Goal: Task Accomplishment & Management: Use online tool/utility

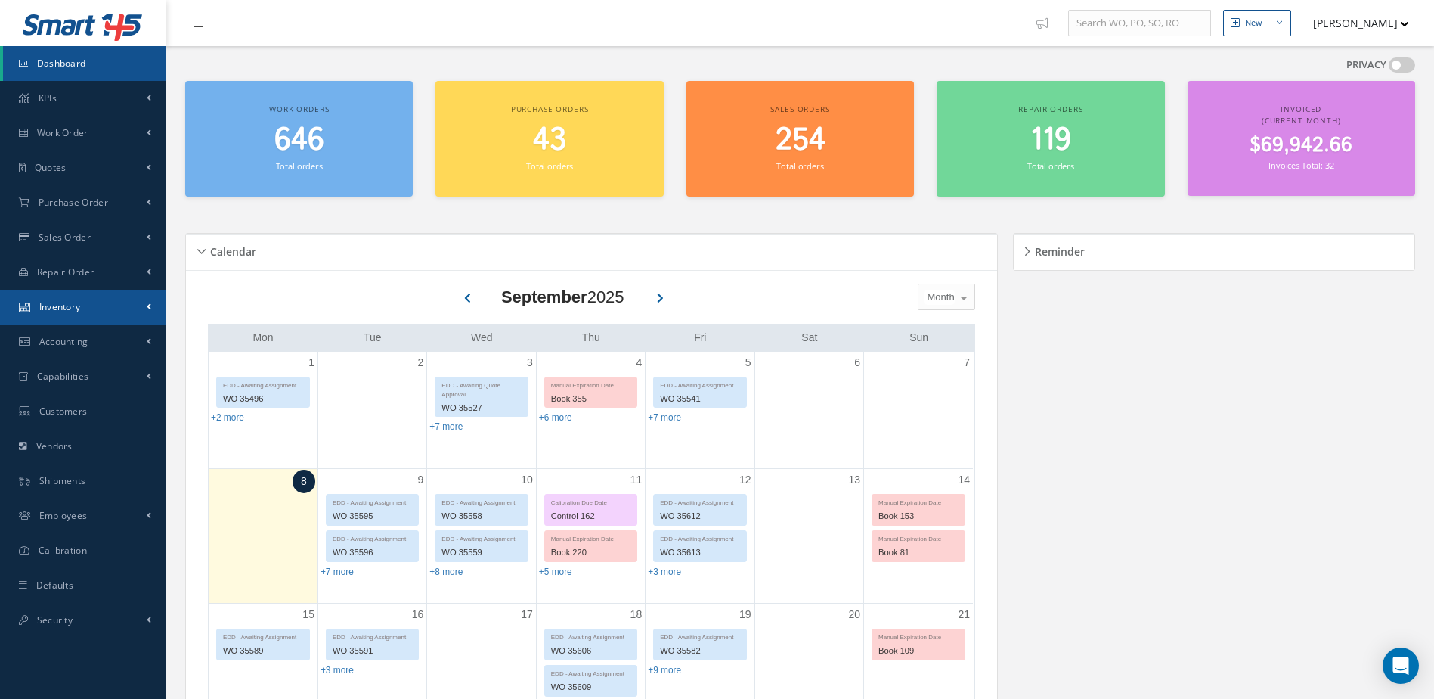
click at [106, 305] on link "Inventory" at bounding box center [83, 307] width 166 height 35
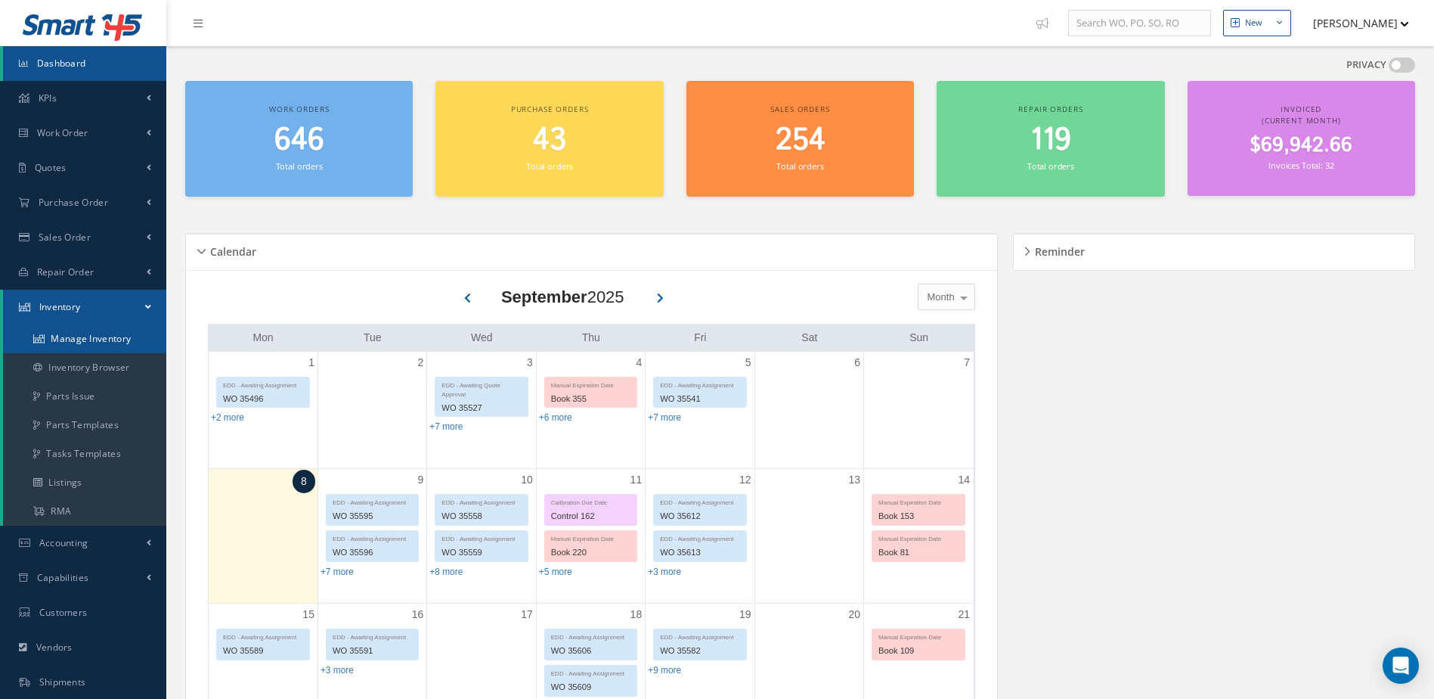
click at [106, 337] on link "Manage Inventory" at bounding box center [84, 338] width 163 height 29
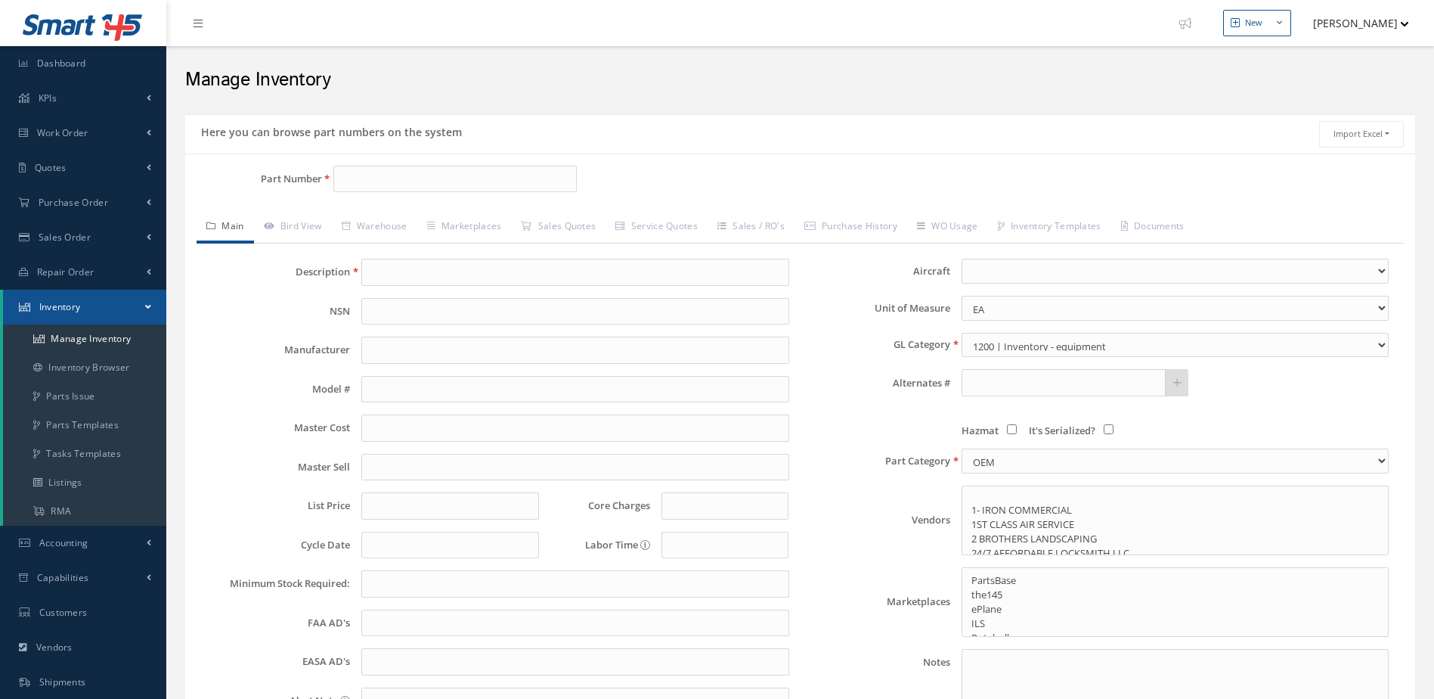
select select
click at [466, 178] on input "Part Number" at bounding box center [455, 179] width 244 height 27
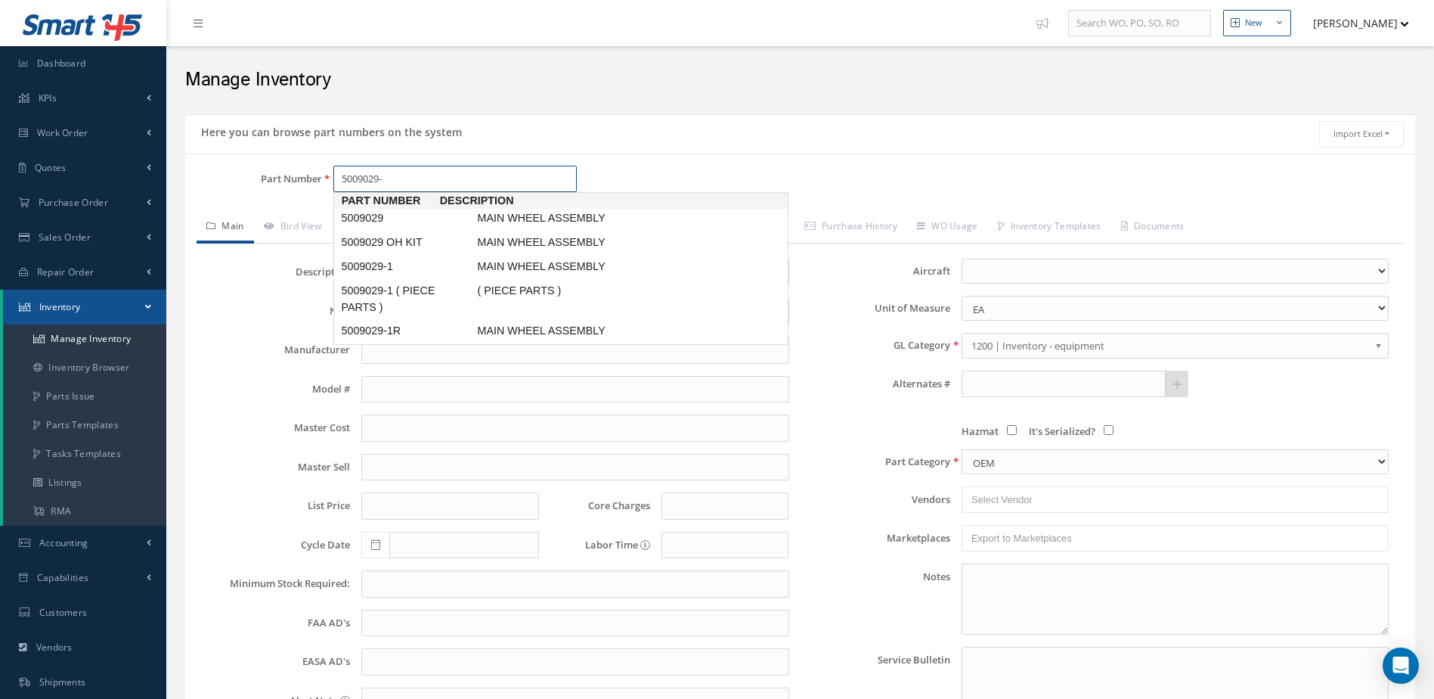
type input "5009029-1"
click at [505, 210] on span "MAIN WHEEL ASSEMBLY" at bounding box center [587, 218] width 227 height 16
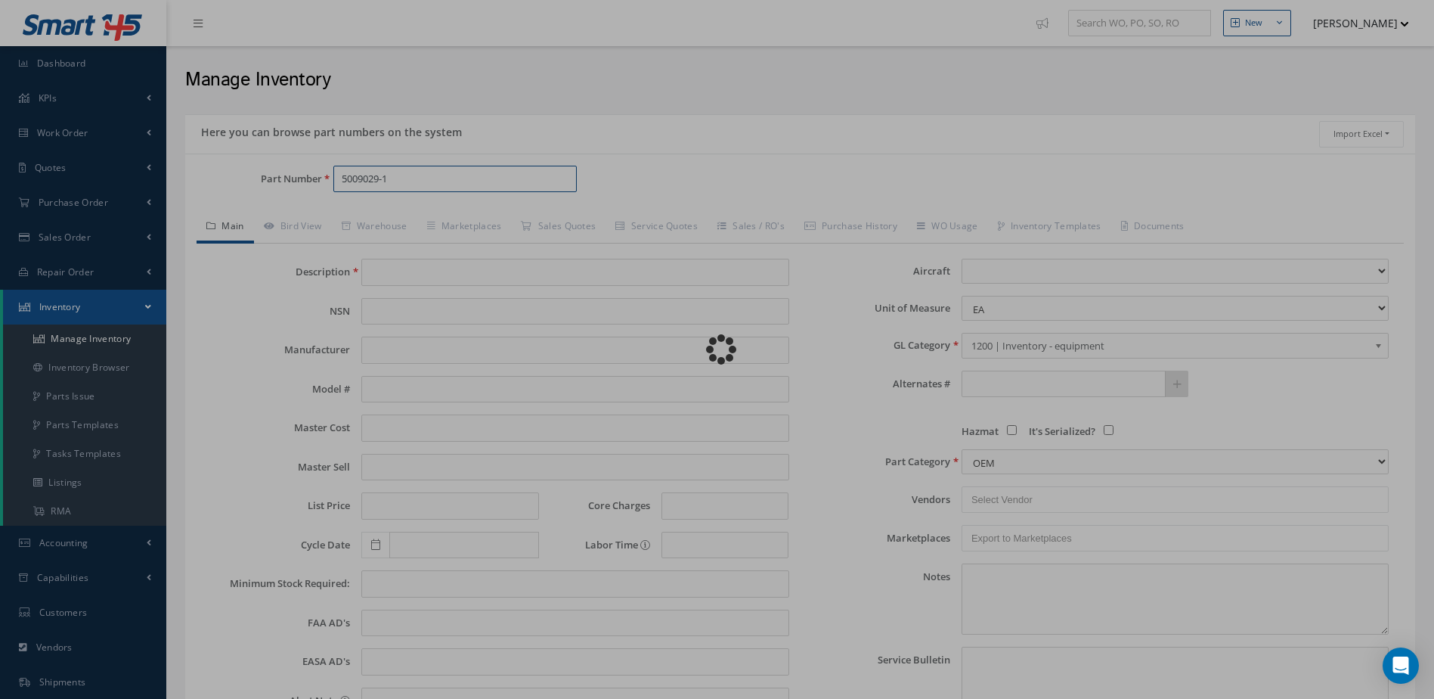
type input "MAIN WHEEL ASSEMBLY"
type input "MABS"
type input "CHALLANGER 601"
type input "5500.00"
type input "10500.00"
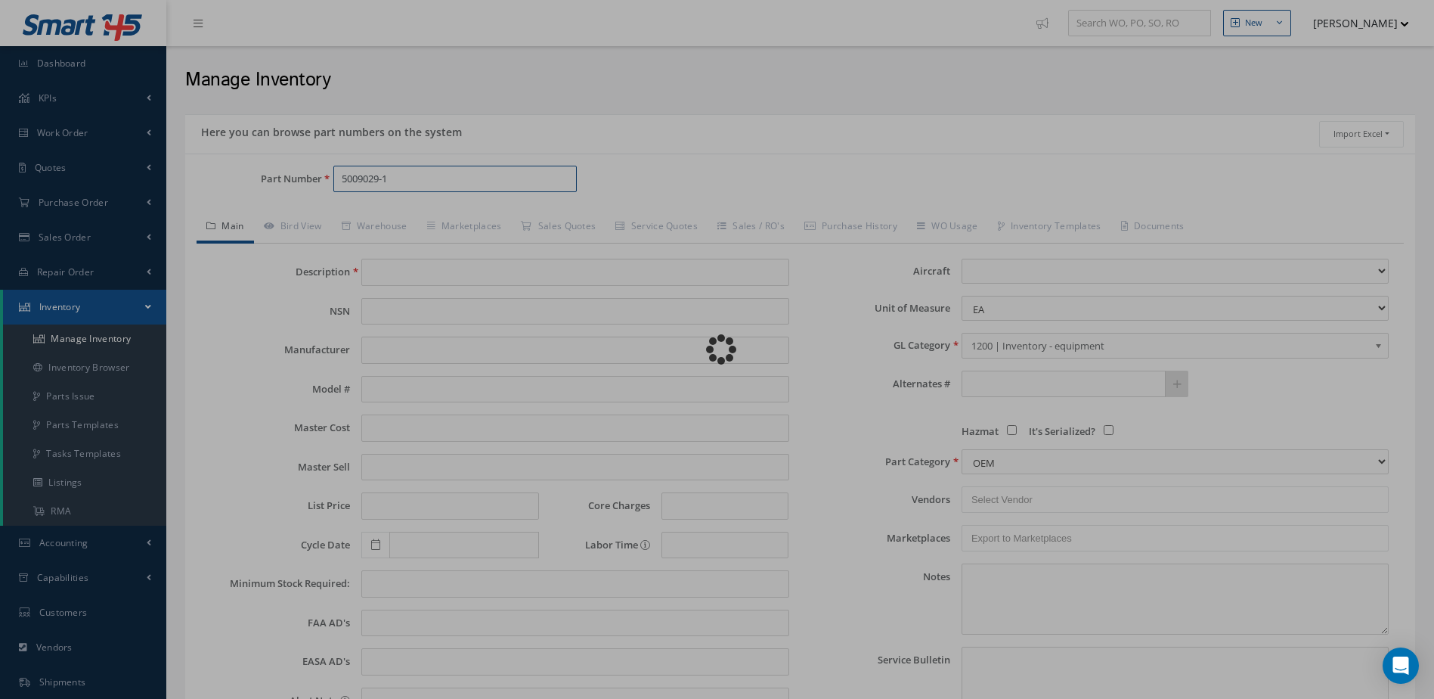
type input "0.00"
select select "9"
type textarea "MARCH 2025: TIRE GOODYEAR 256K43-3 -OH EX $3,450, CORE VALUE $7,000 -STD OH WIT…"
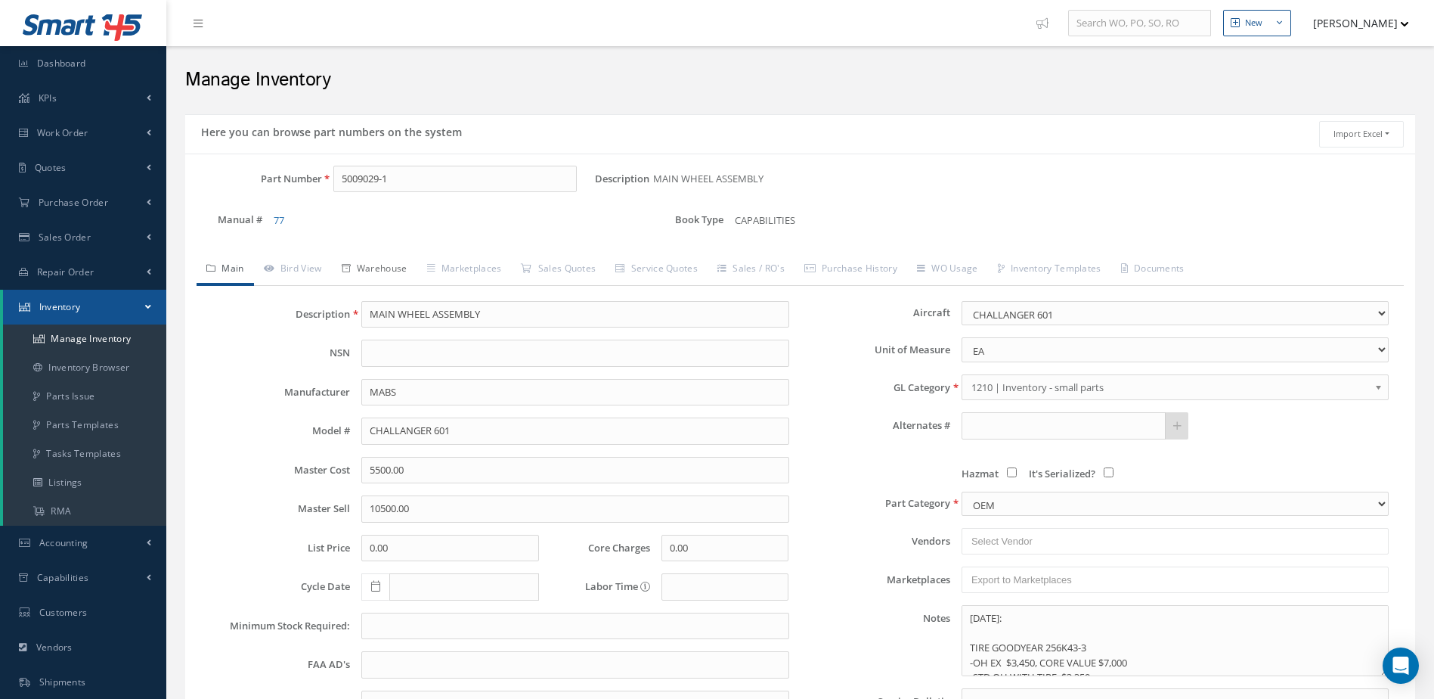
click at [392, 264] on link "Warehouse" at bounding box center [374, 270] width 85 height 32
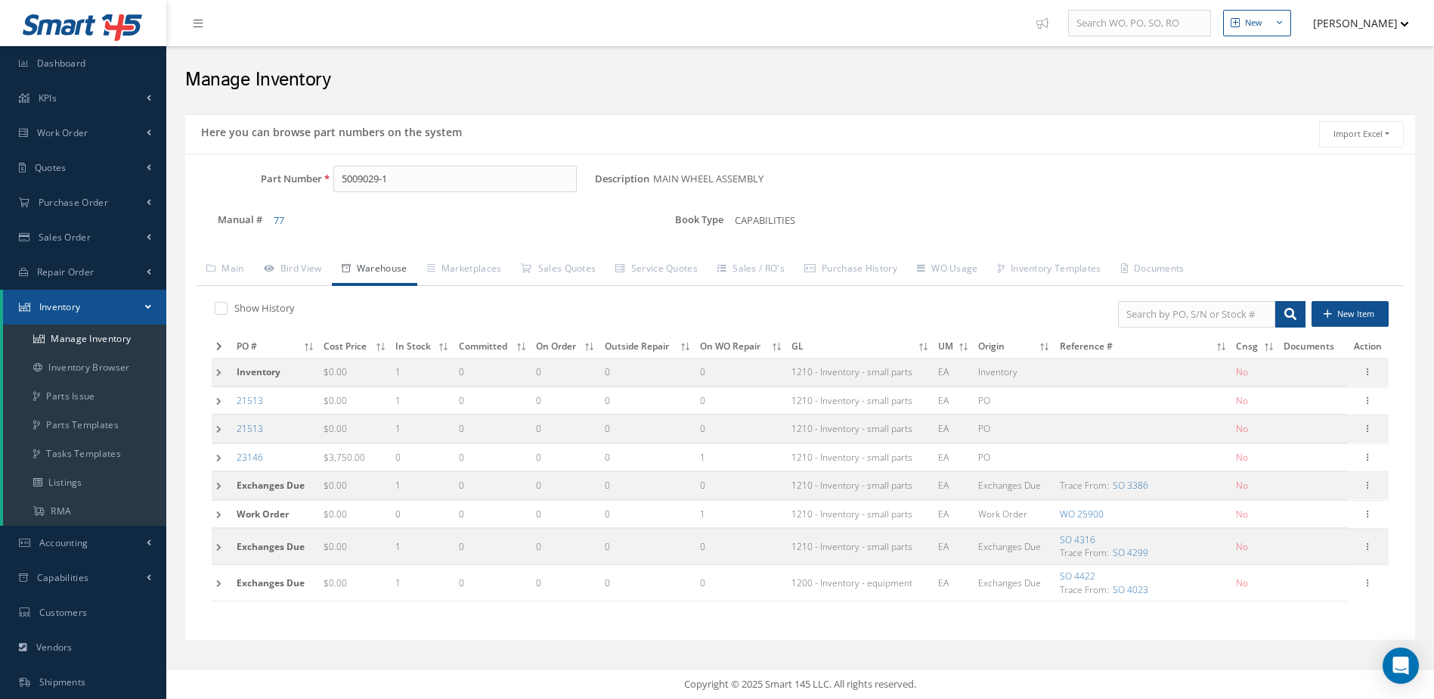
click at [219, 342] on icon at bounding box center [219, 346] width 6 height 9
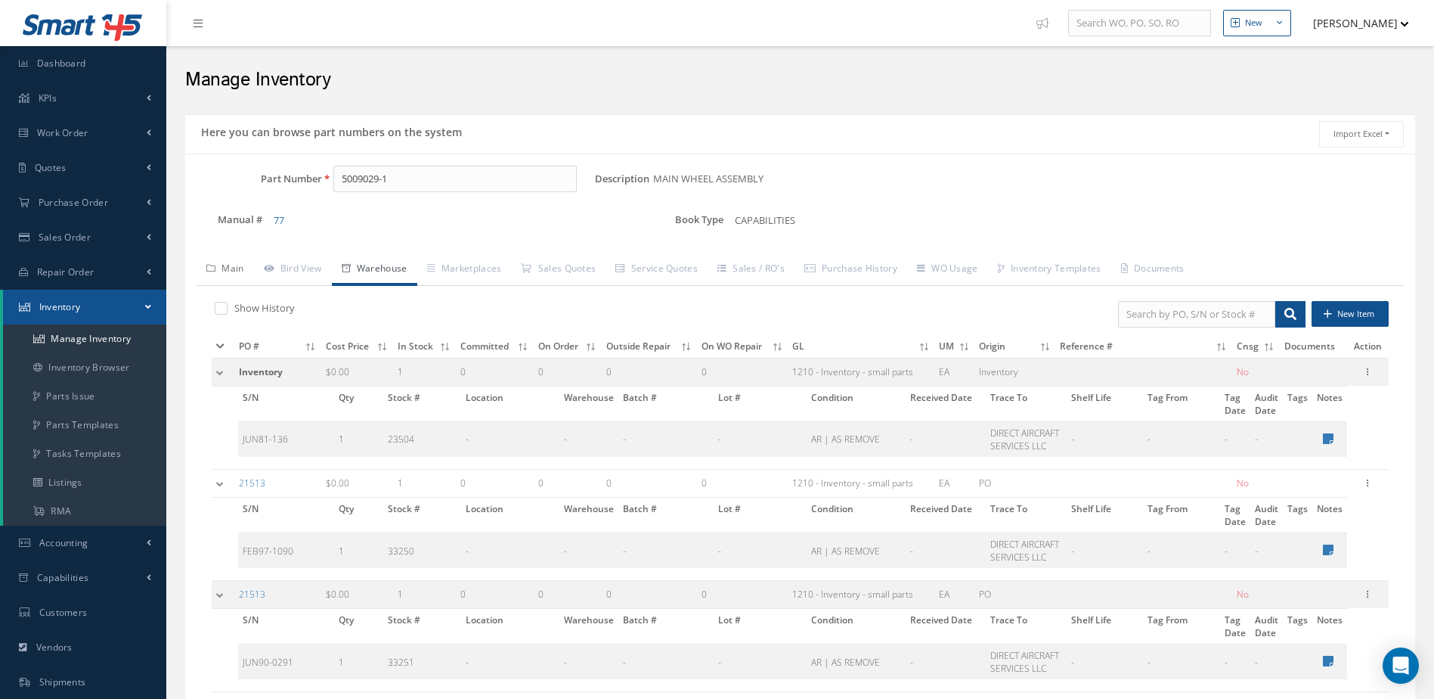
click at [228, 258] on link "Main" at bounding box center [225, 270] width 57 height 32
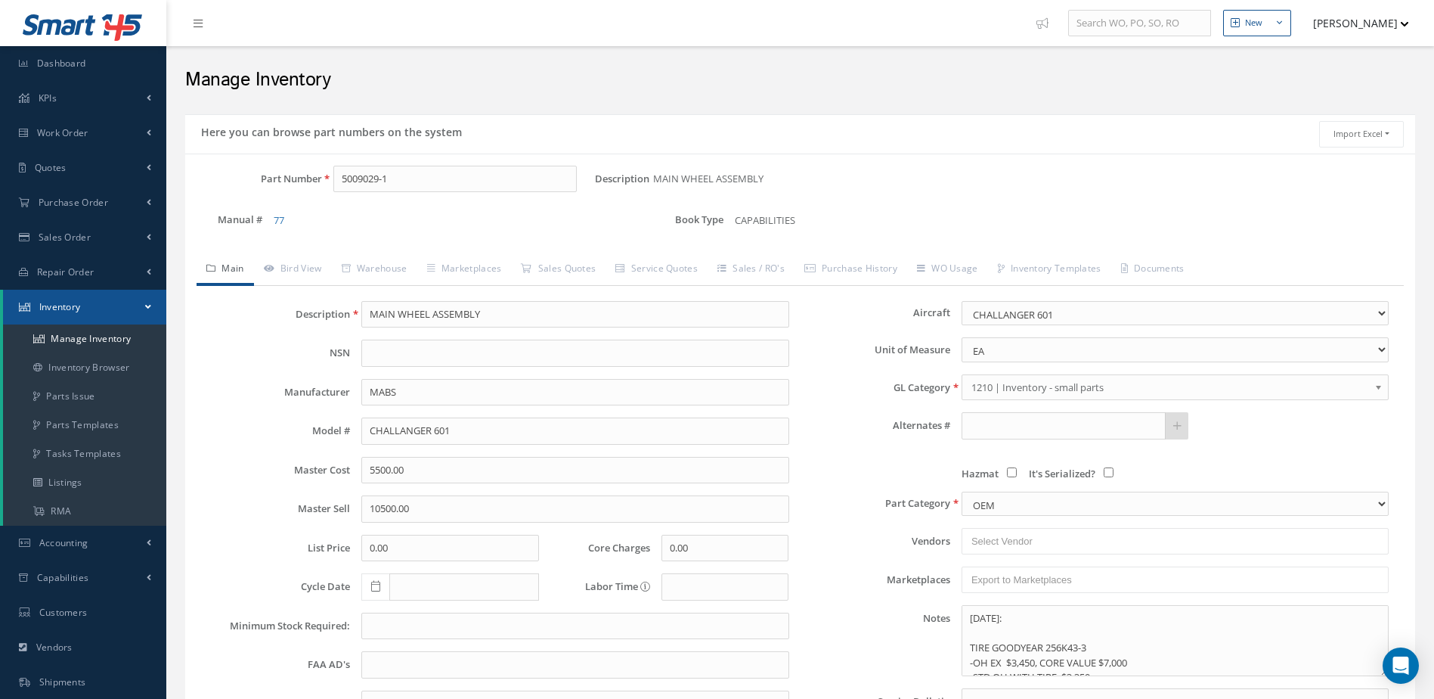
click at [228, 264] on link "Main" at bounding box center [225, 270] width 57 height 32
drag, startPoint x: 435, startPoint y: 181, endPoint x: 320, endPoint y: 208, distance: 118.8
click at [320, 208] on div "Part Number 5009029-1 Description MAIN WHEEL ASSEMBLY Alternates Manual # 77 Bo…" at bounding box center [800, 206] width 1230 height 81
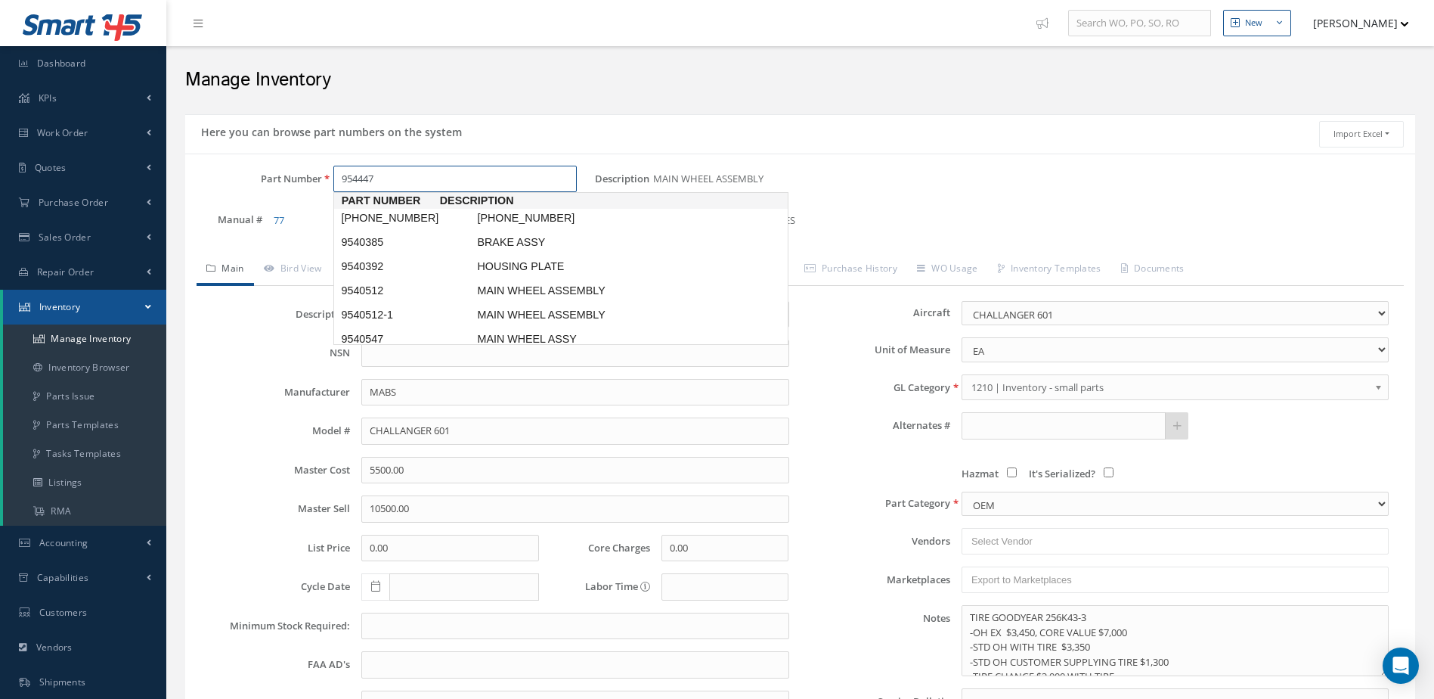
type input "9544476"
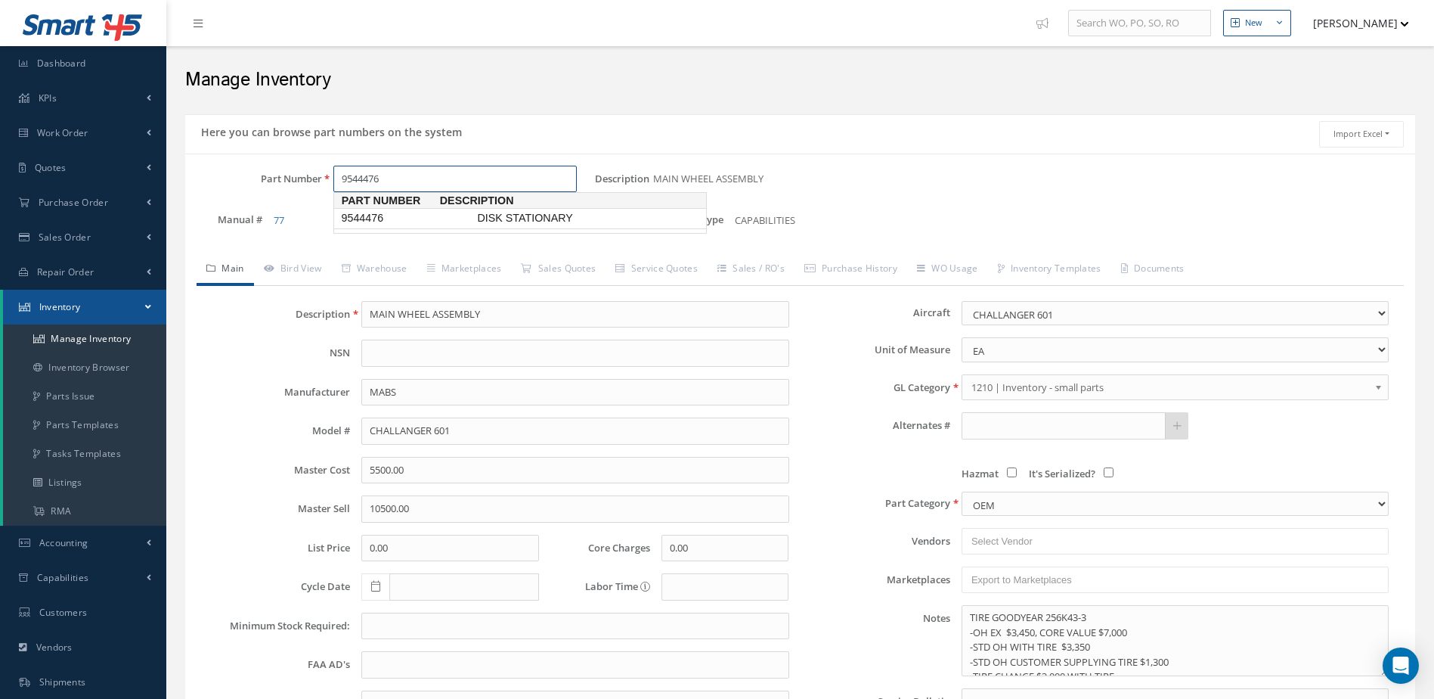
click at [389, 216] on span "9544476" at bounding box center [406, 218] width 136 height 16
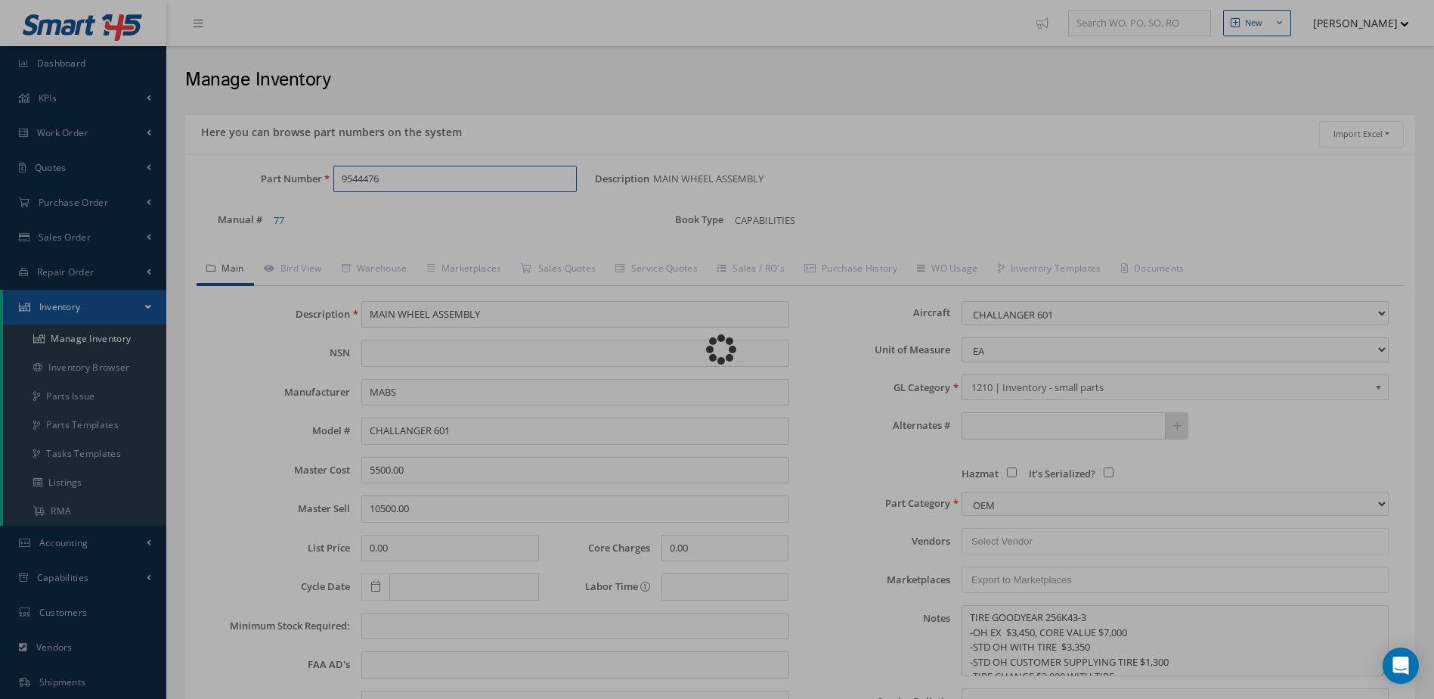
type input "DISK STATIONARY"
type input "4662.55"
type input "5361.93"
select select
type input "05/29/2024"
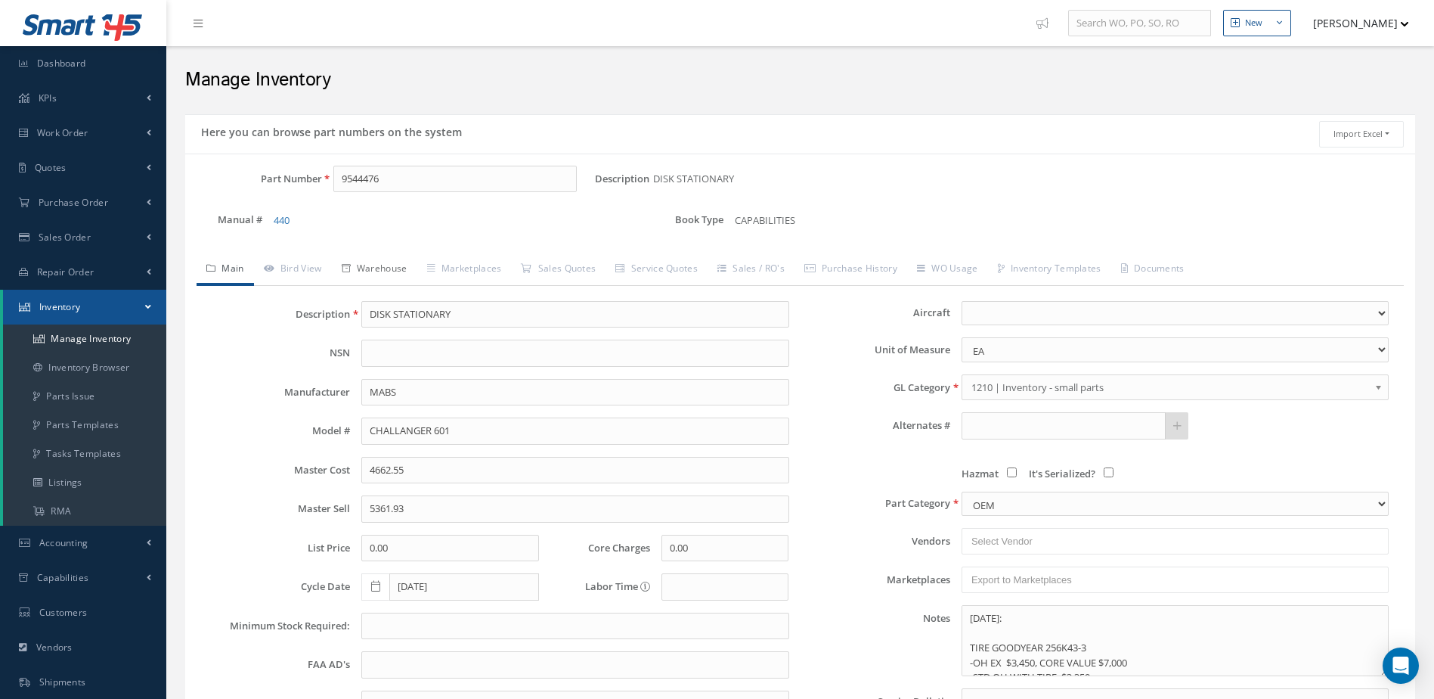
click at [389, 268] on link "Warehouse" at bounding box center [374, 270] width 85 height 32
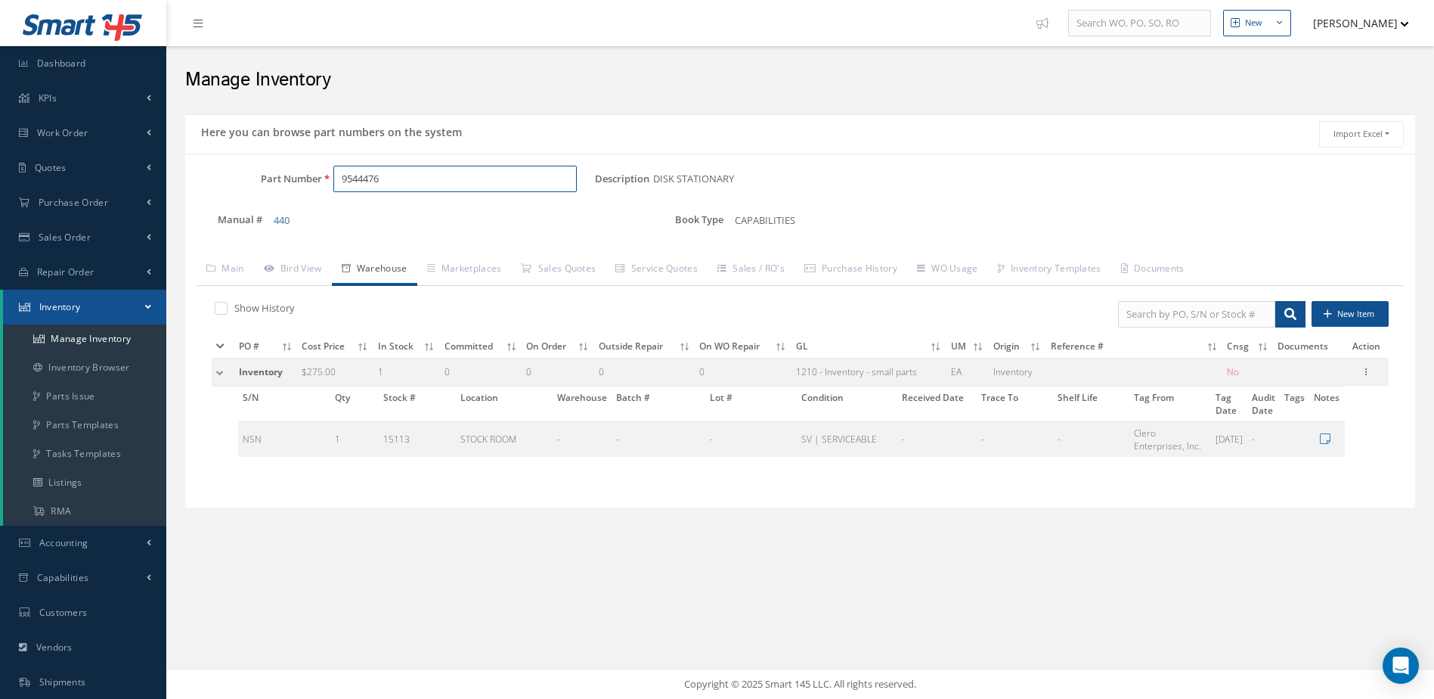
drag, startPoint x: 429, startPoint y: 186, endPoint x: 324, endPoint y: 215, distance: 108.9
click at [324, 215] on div "Part Number 9544476 Description DISK STATIONARY Alternates Manual # 440 Book Ty…" at bounding box center [800, 206] width 1230 height 81
click at [571, 217] on span "MAIN WHEEL ASSEMBLY" at bounding box center [587, 218] width 227 height 16
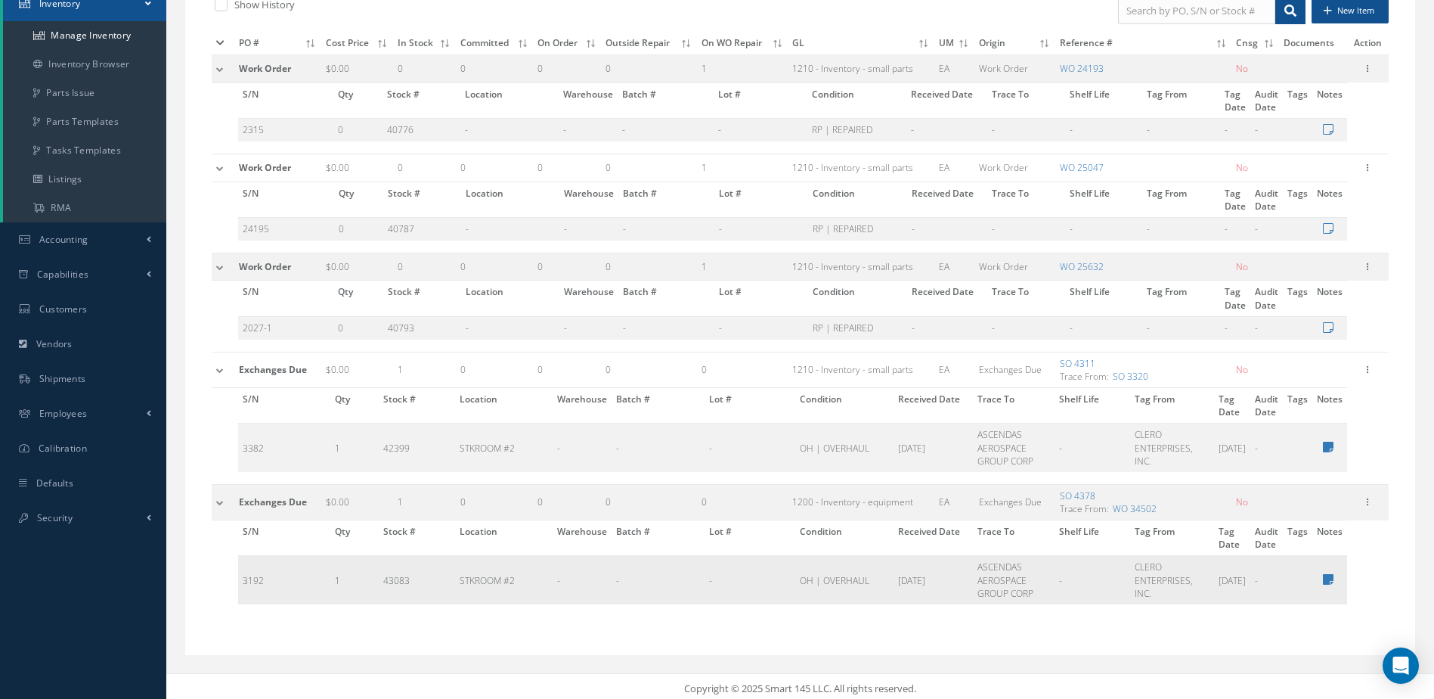
scroll to position [308, 0]
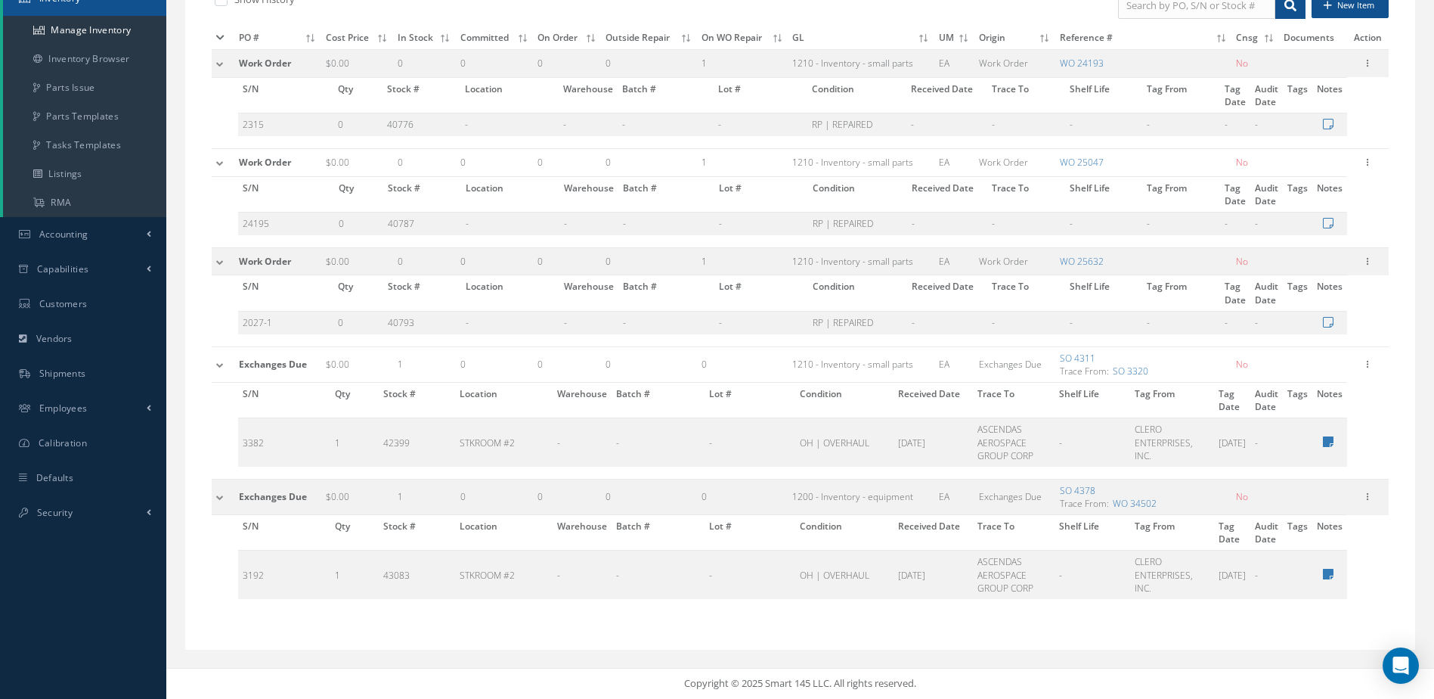
type input "40-203"
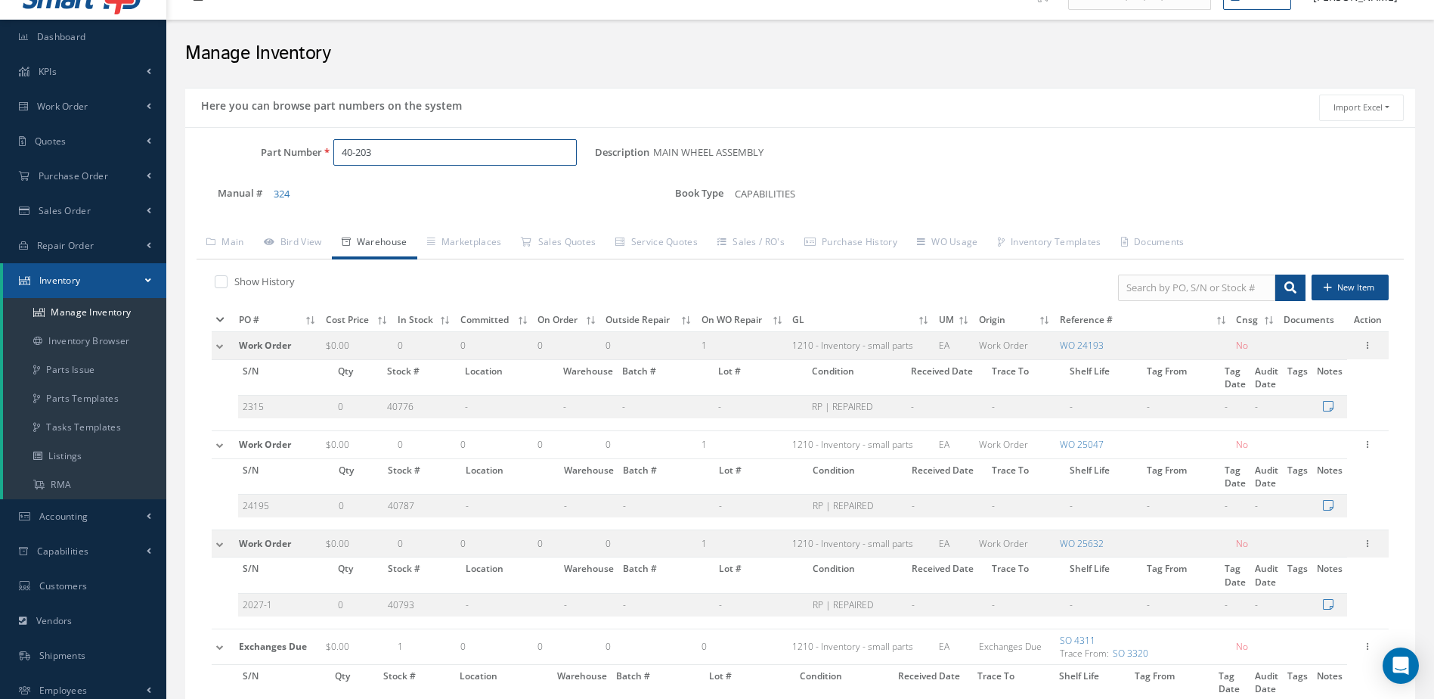
scroll to position [0, 0]
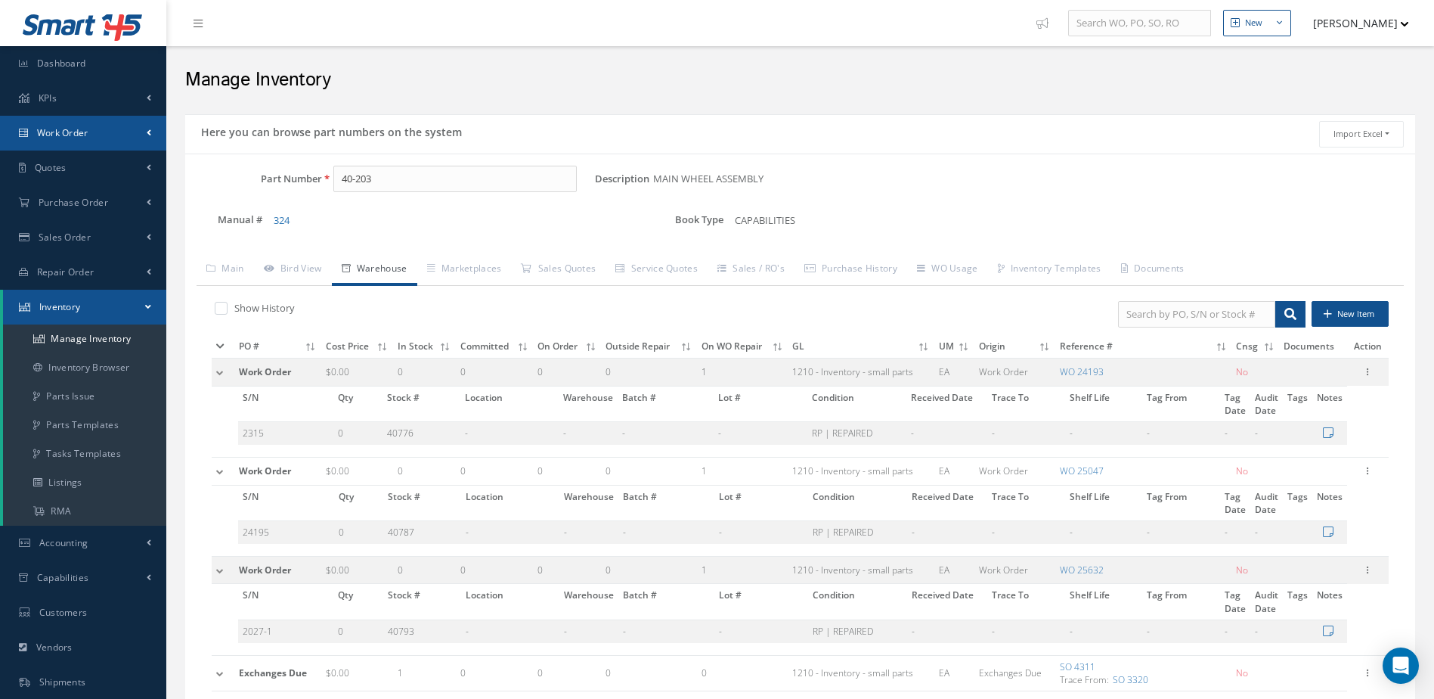
click at [69, 123] on link "Work Order" at bounding box center [83, 133] width 166 height 35
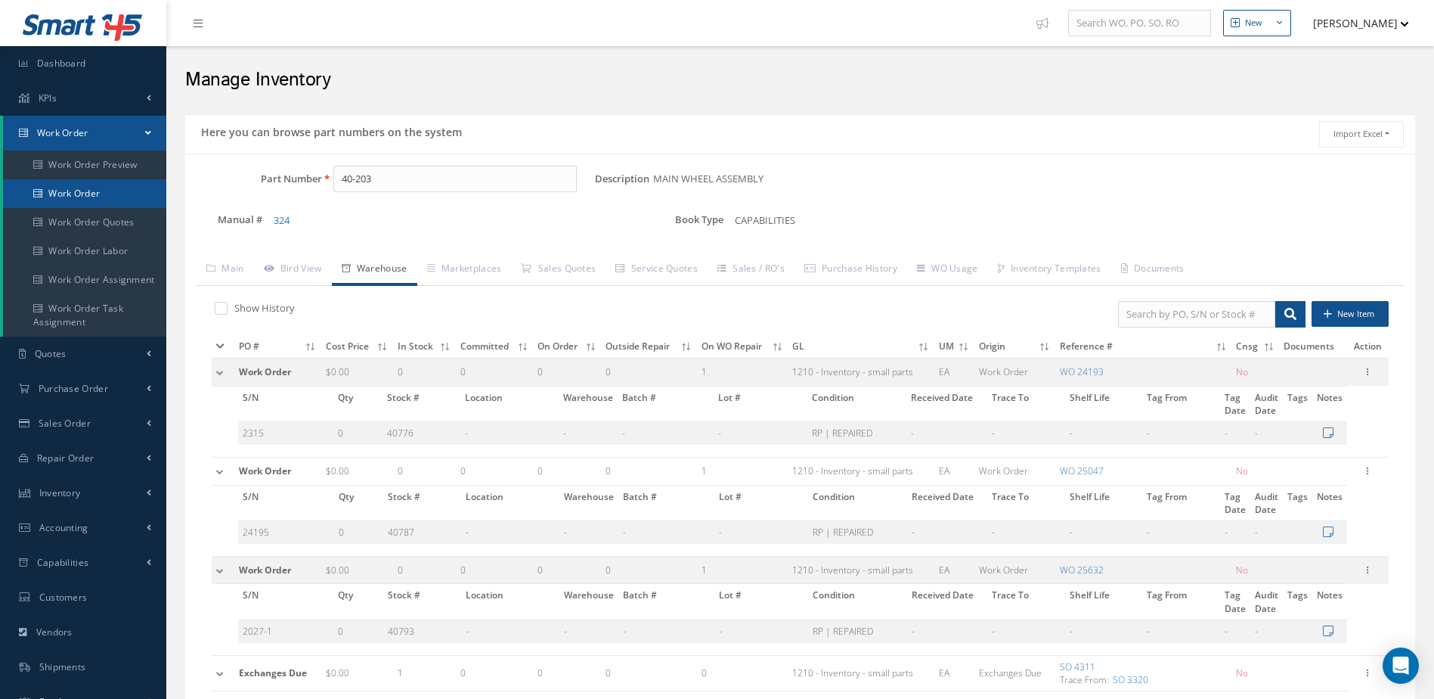
click at [76, 188] on link "Work Order" at bounding box center [84, 193] width 163 height 29
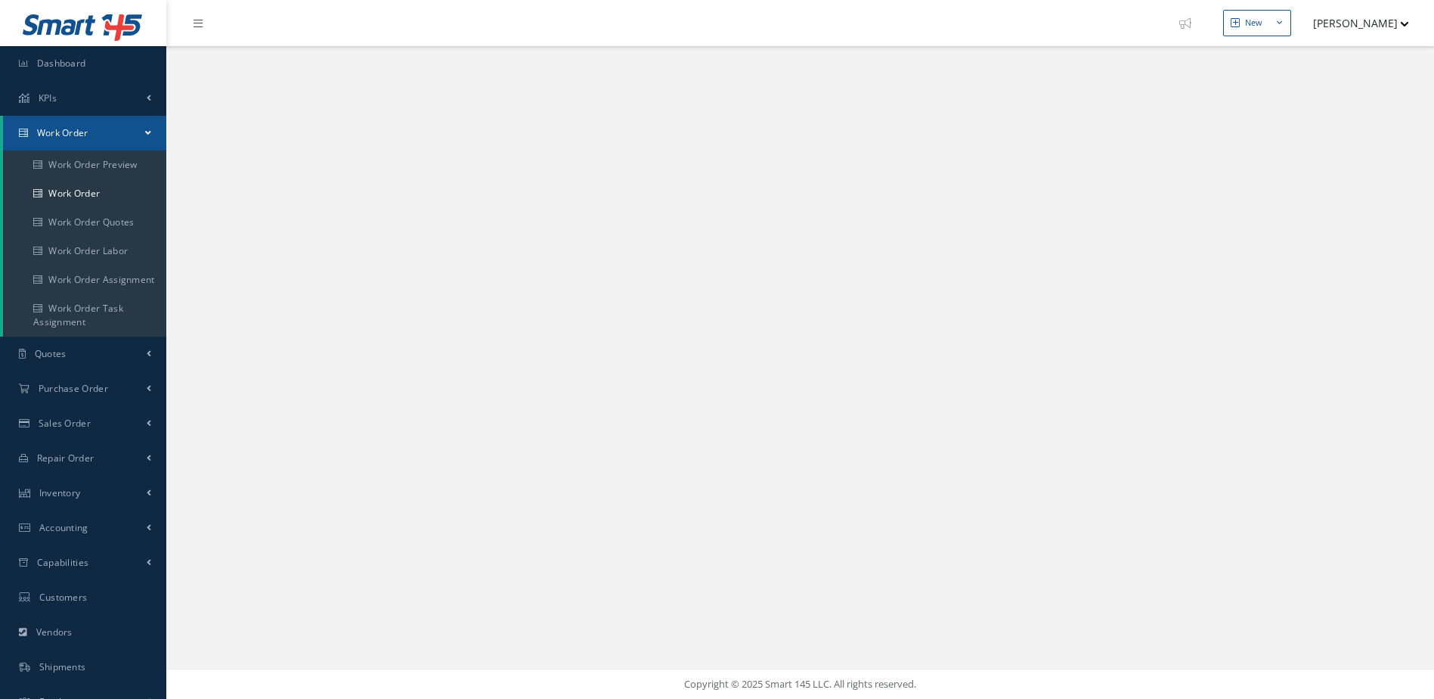
select select "25"
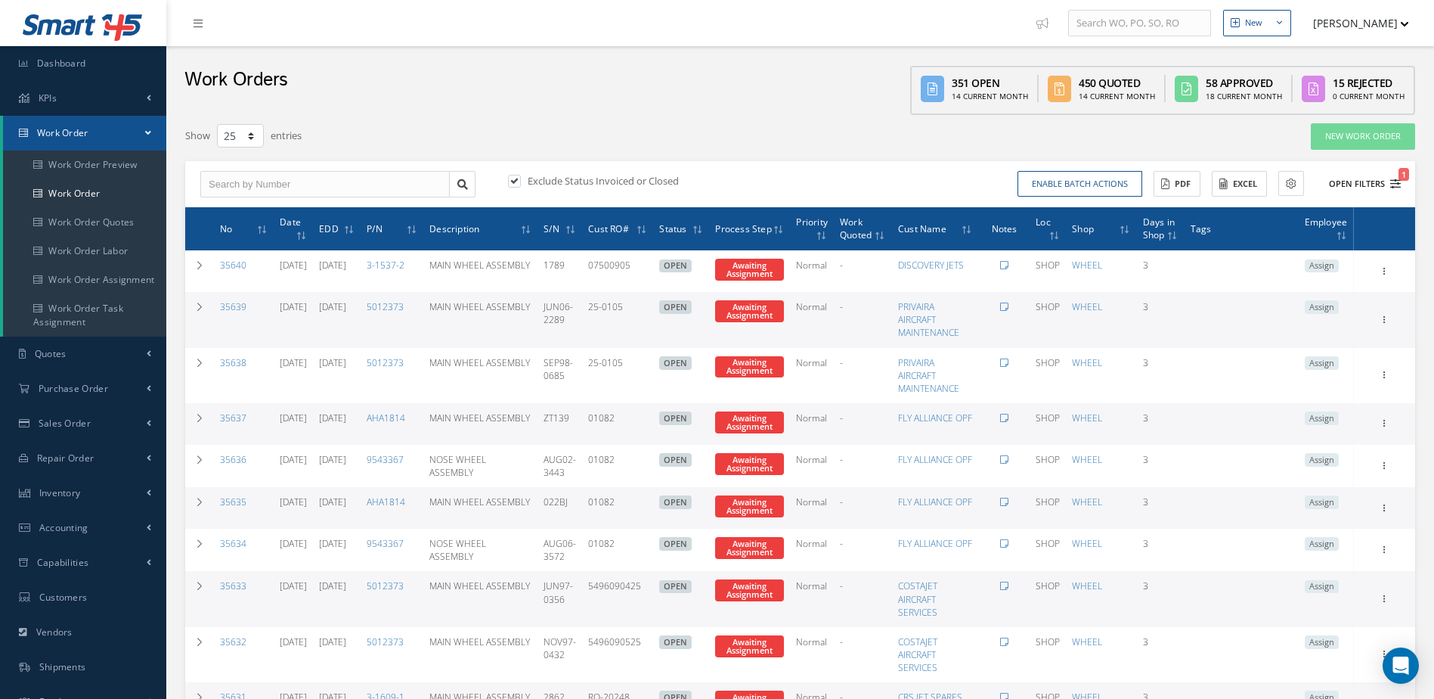
type input "All Work Request"
type input "All Work Performed"
type input "All Status"
type input "WO Part Status"
click at [1394, 185] on icon "1" at bounding box center [1395, 183] width 11 height 11
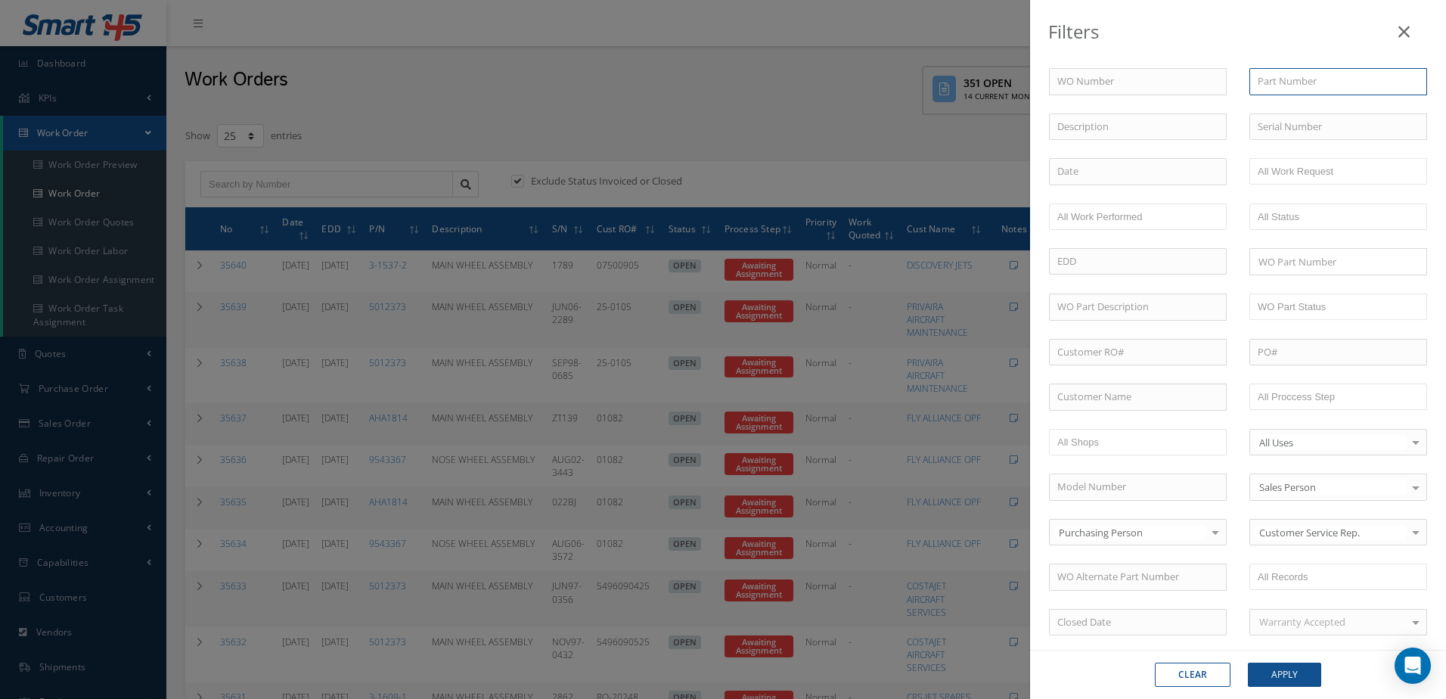
click at [1331, 79] on input "text" at bounding box center [1338, 81] width 178 height 27
type input "g"
type input "GW313-1100-7"
click at [1303, 673] on button "Apply" at bounding box center [1284, 674] width 73 height 24
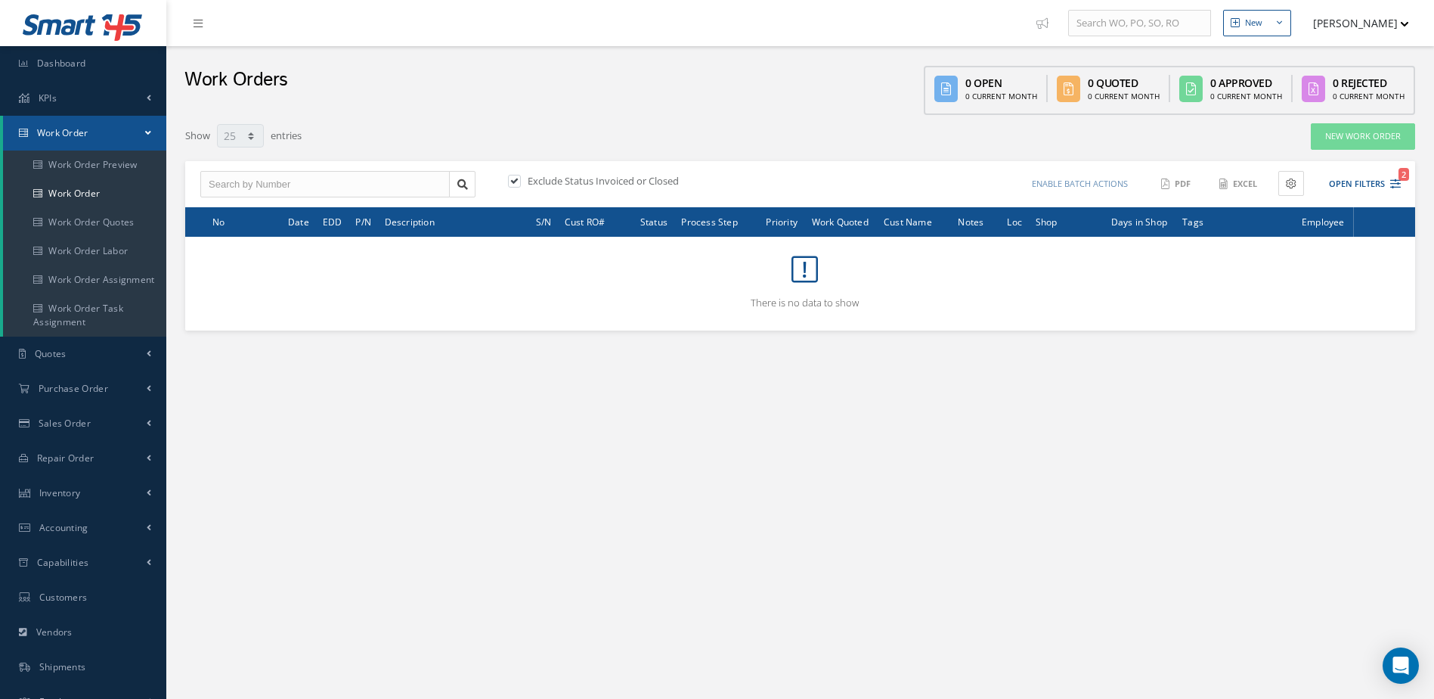
click at [520, 181] on label at bounding box center [522, 181] width 4 height 14
click at [514, 181] on input "checkbox" at bounding box center [513, 182] width 10 height 10
checkbox input "false"
click at [81, 528] on span "Accounting" at bounding box center [63, 527] width 49 height 13
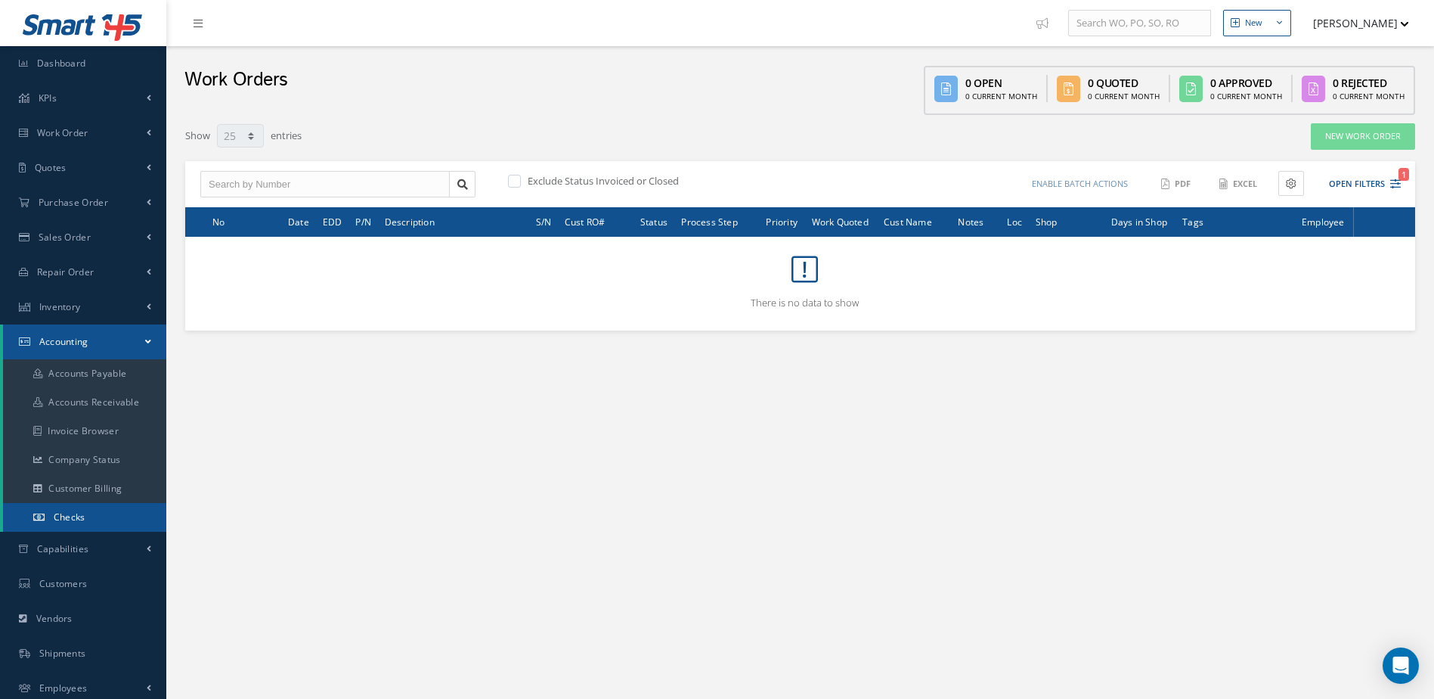
click at [95, 515] on link "Checks" at bounding box center [84, 517] width 163 height 29
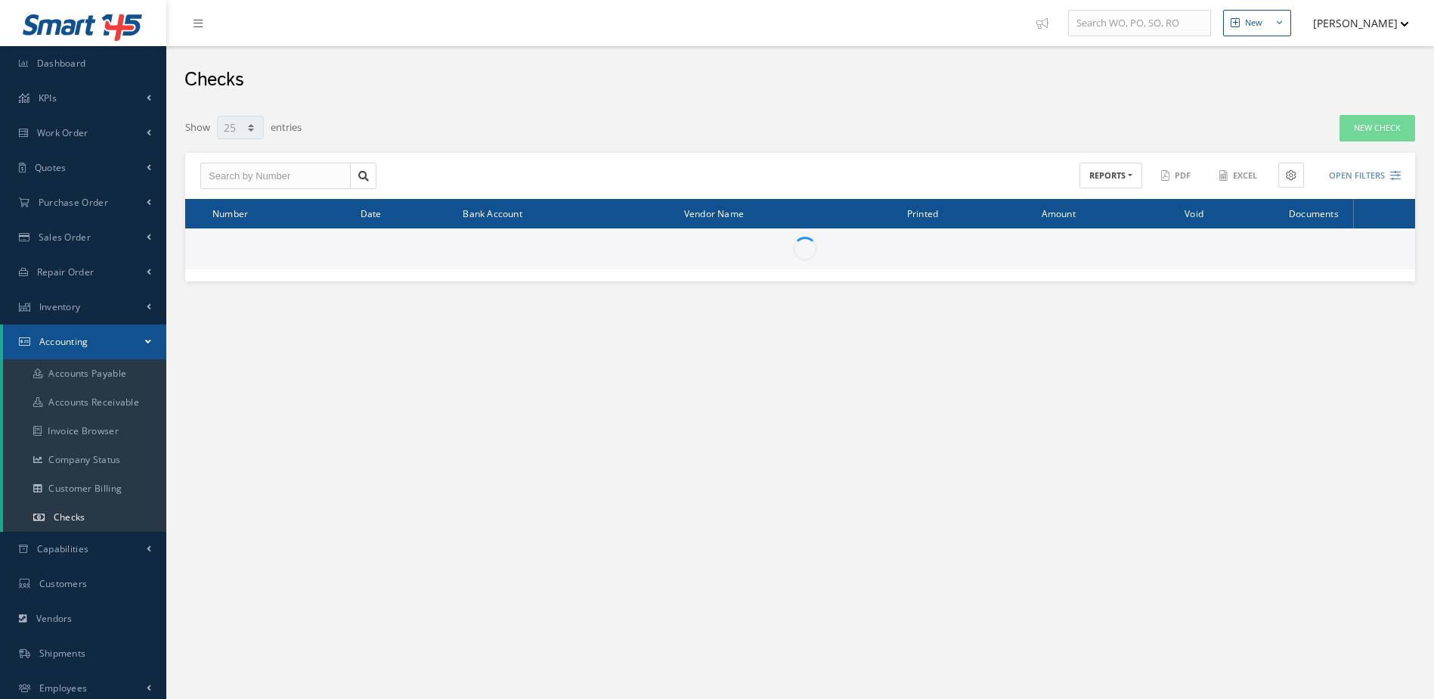
select select "25"
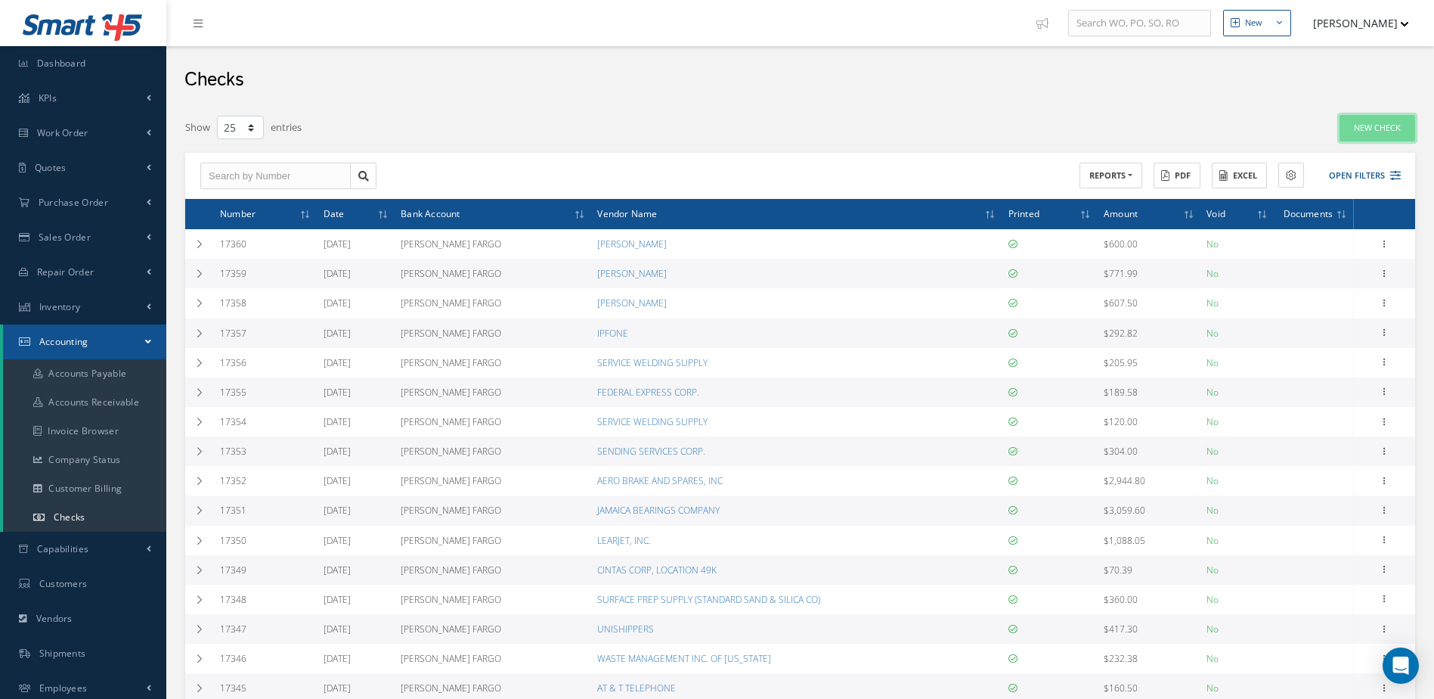
click at [1388, 129] on link "New Check" at bounding box center [1378, 128] width 76 height 26
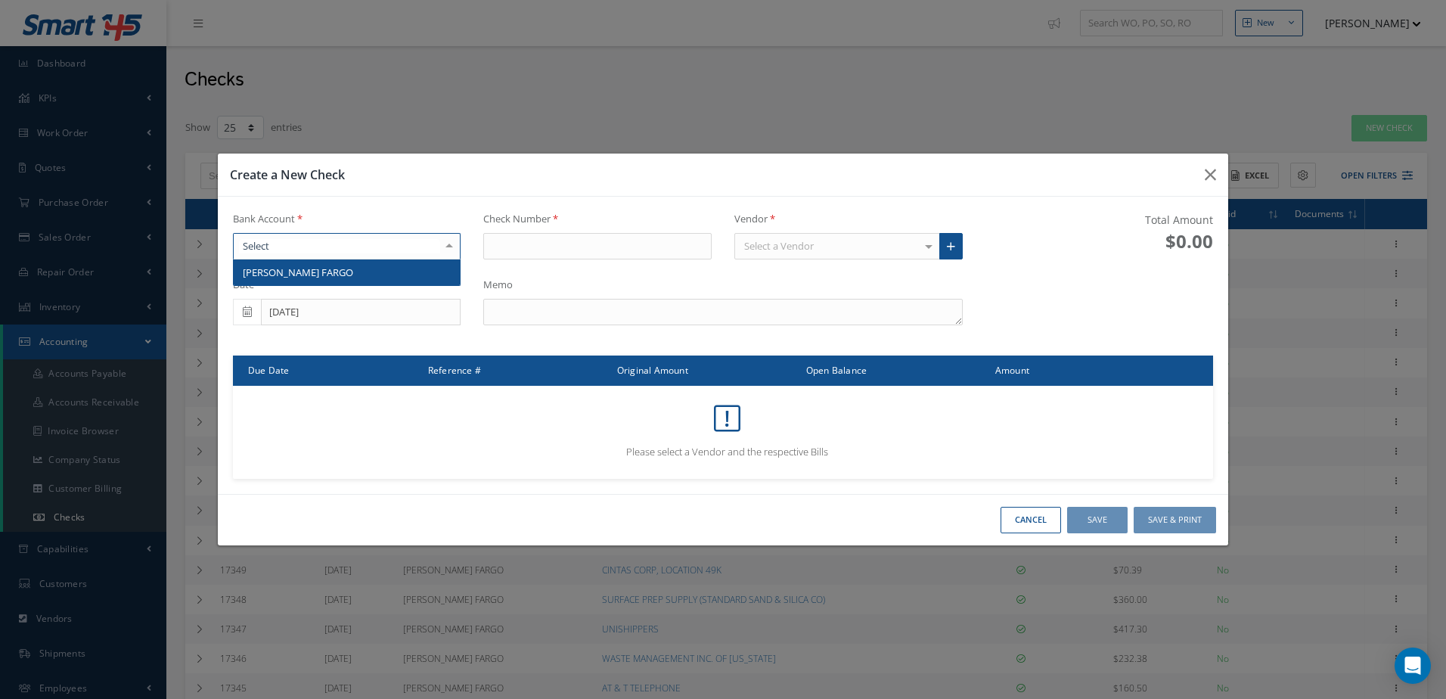
click at [370, 237] on div at bounding box center [347, 246] width 228 height 27
click at [370, 266] on span "[PERSON_NAME] FARGO" at bounding box center [347, 272] width 227 height 26
type input "17361"
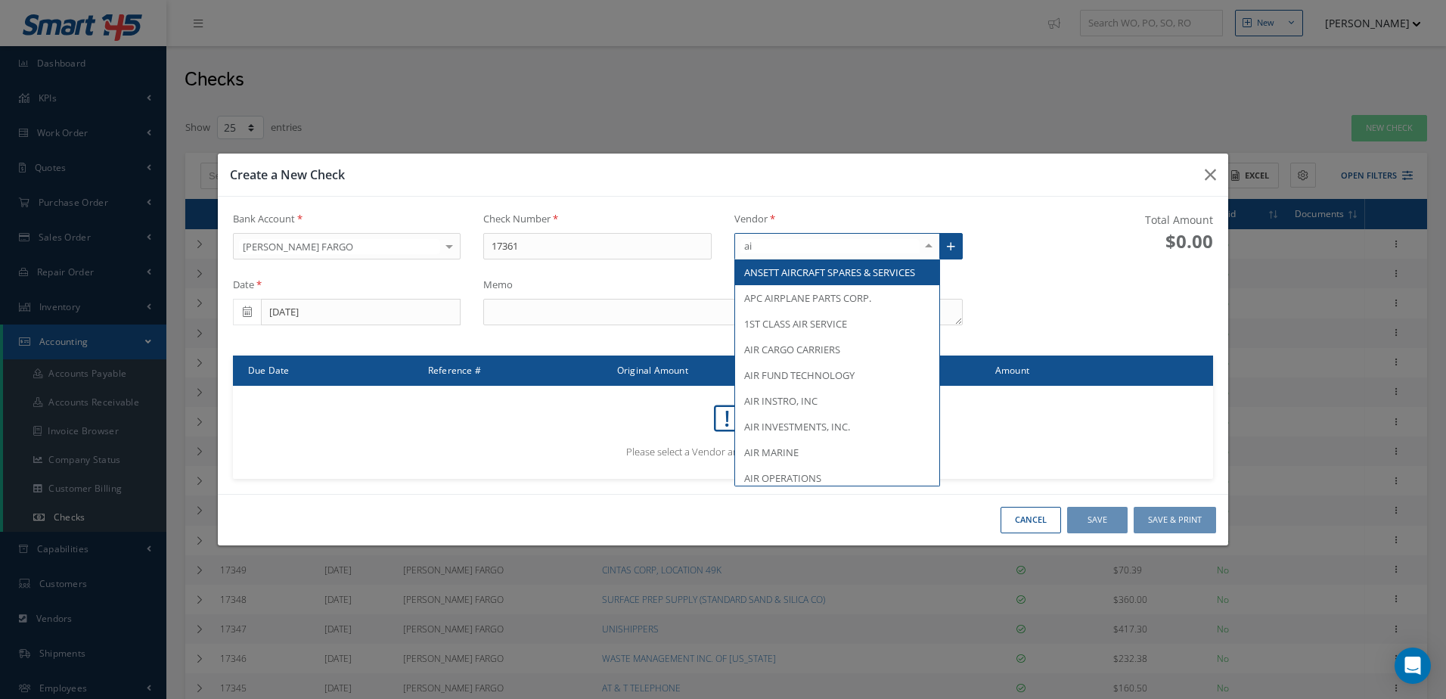
type input "a"
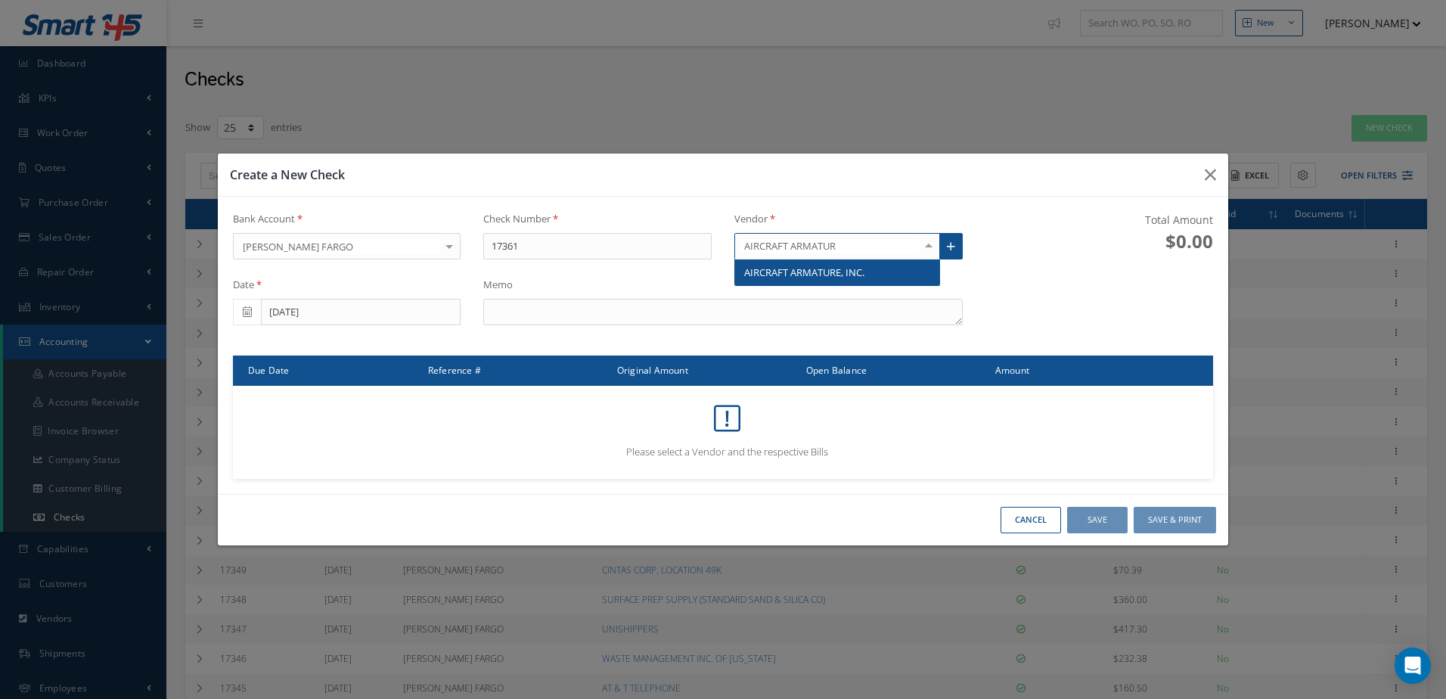
type input "AIRCRAFT ARMATURE"
click at [794, 274] on span "AIRCRAFT ARMATURE, INC." at bounding box center [804, 272] width 120 height 14
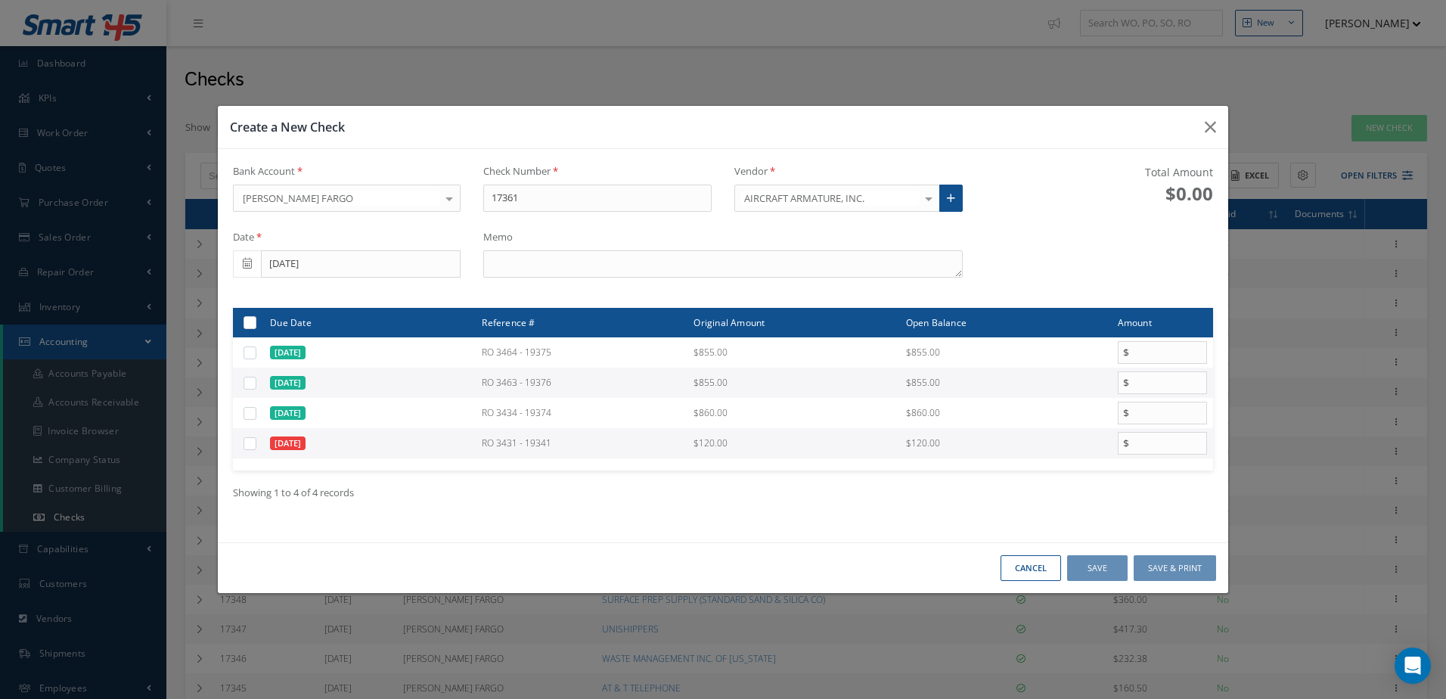
click at [256, 441] on label at bounding box center [256, 442] width 0 height 13
click at [252, 441] on input "checkbox" at bounding box center [251, 444] width 10 height 10
checkbox input "true"
type input "120.00"
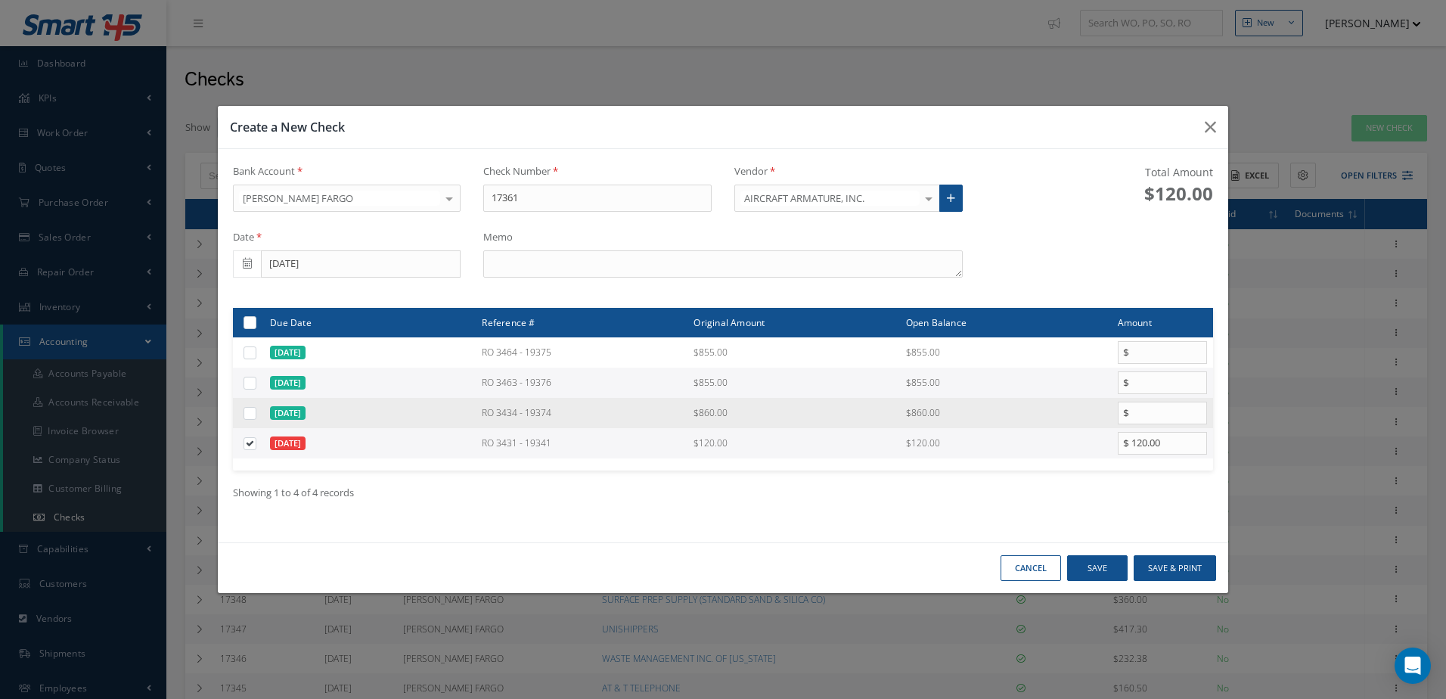
click at [256, 411] on label at bounding box center [256, 412] width 0 height 13
click at [250, 411] on input "checkbox" at bounding box center [251, 414] width 10 height 10
checkbox input "true"
type input "860.00"
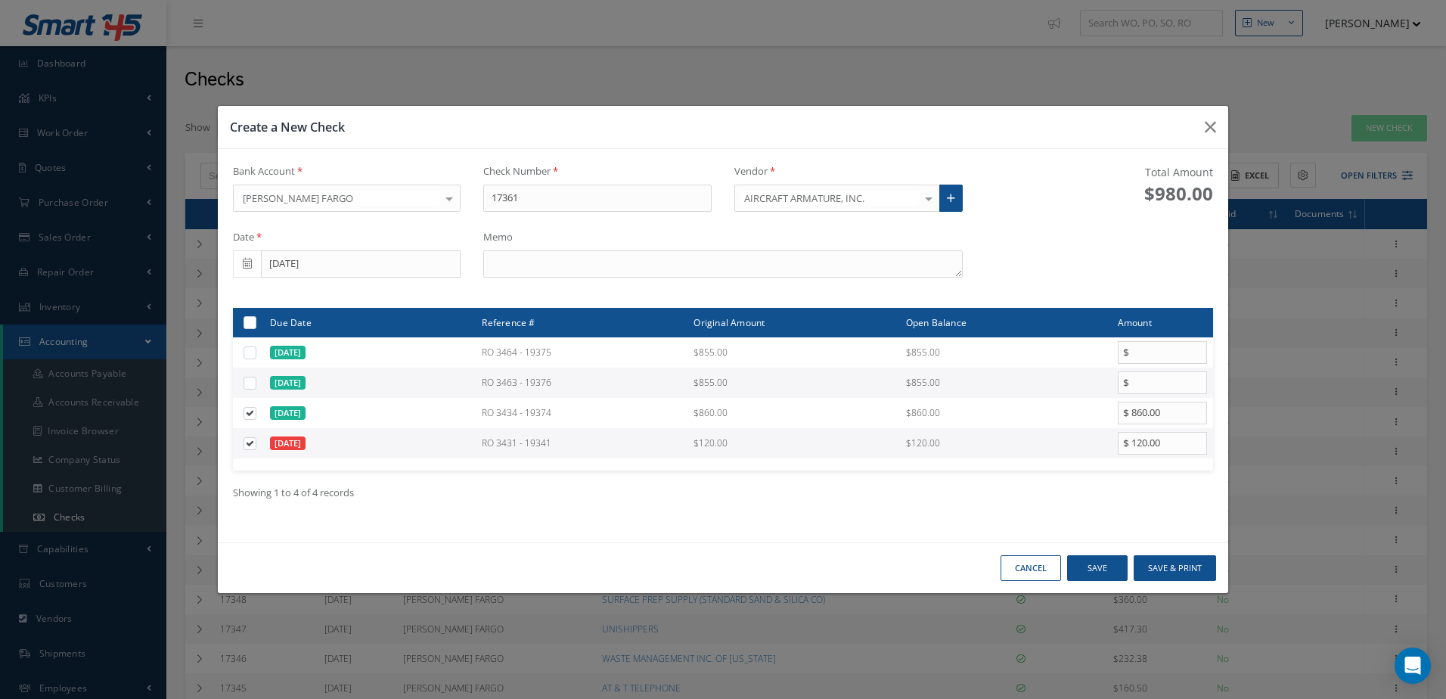
click at [256, 380] on label at bounding box center [256, 382] width 0 height 13
click at [251, 380] on input "checkbox" at bounding box center [251, 384] width 10 height 10
checkbox input "true"
type input "855.00"
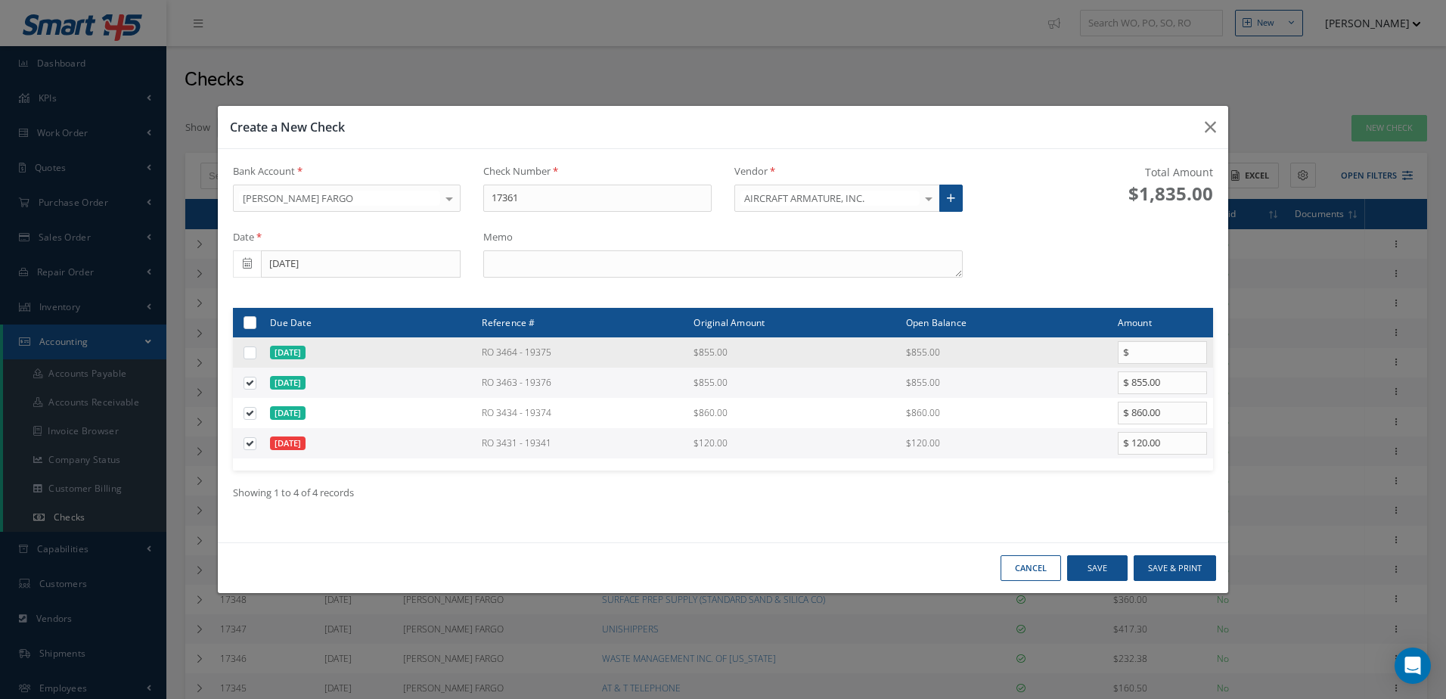
click at [256, 355] on label at bounding box center [256, 352] width 0 height 13
click at [247, 355] on input "checkbox" at bounding box center [251, 354] width 10 height 10
checkbox input "true"
type input "855.00"
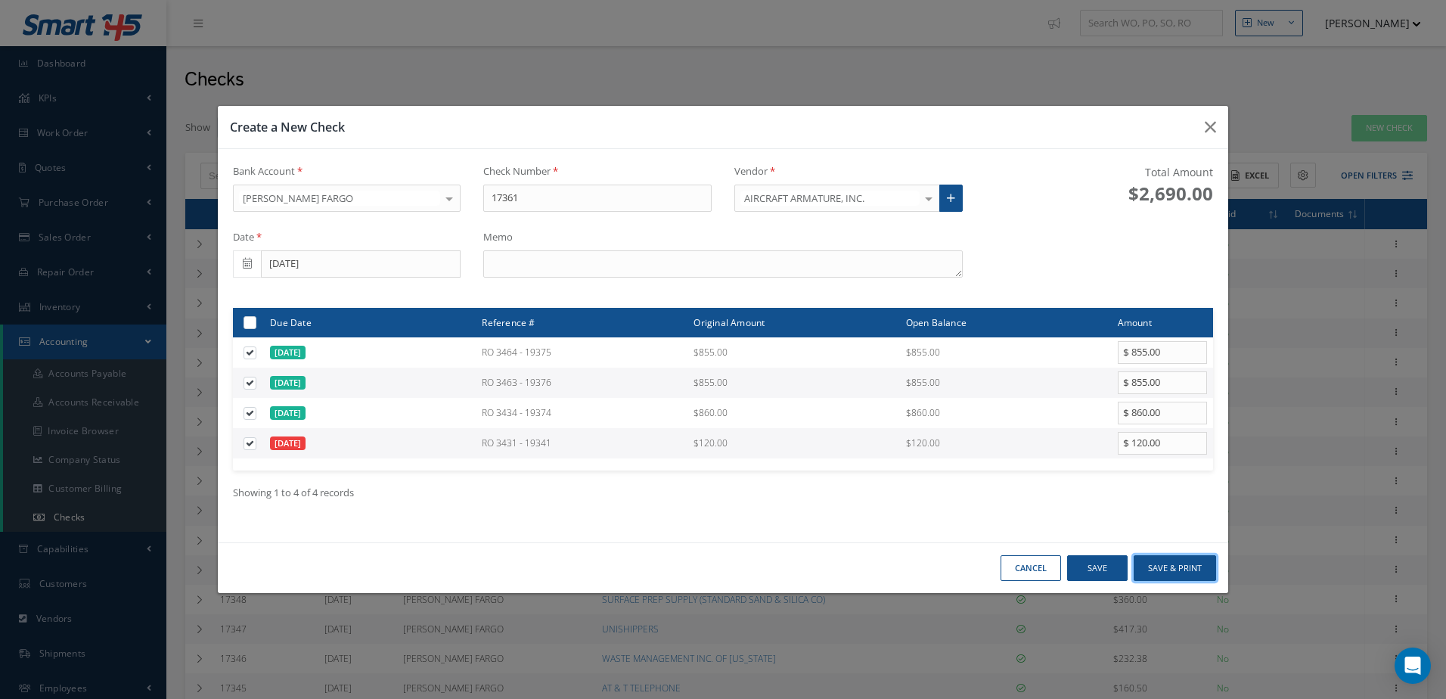
click at [1186, 561] on button "Save & Print" at bounding box center [1174, 568] width 82 height 26
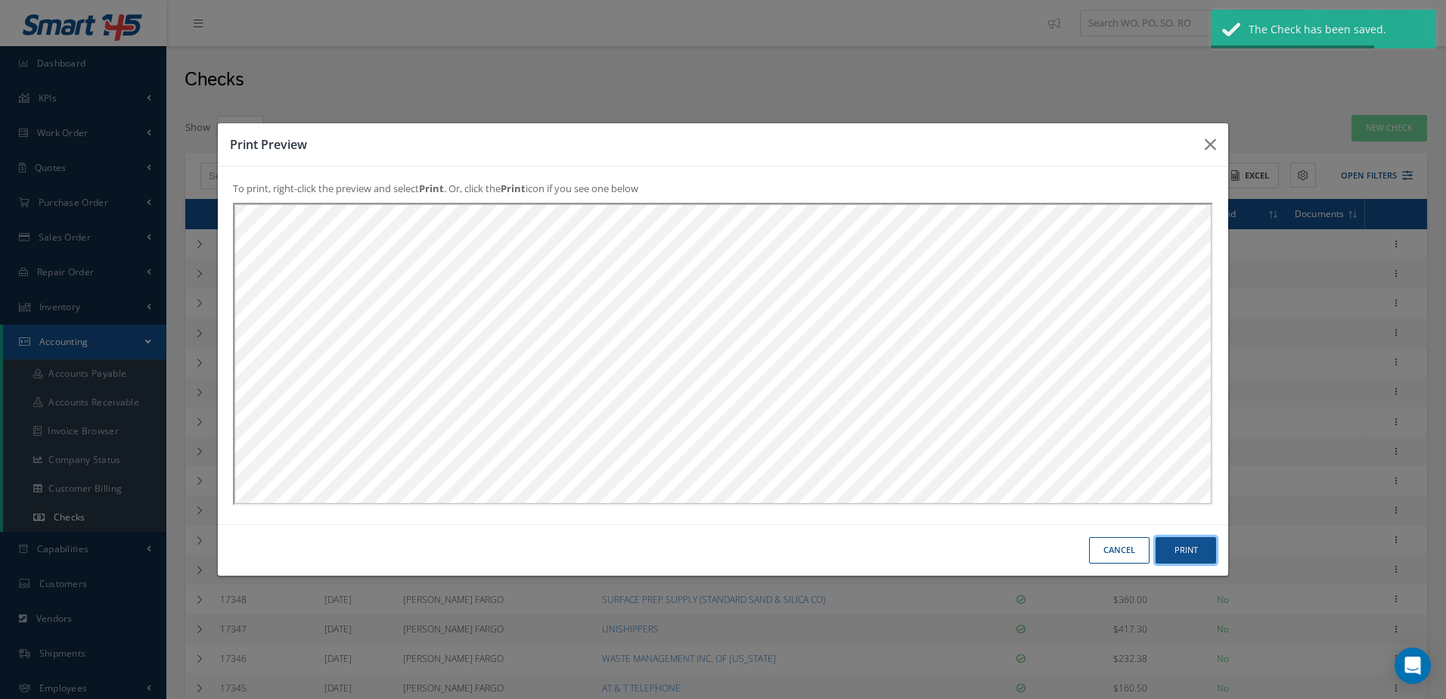
click at [1184, 548] on button "Print" at bounding box center [1185, 550] width 60 height 26
